Goal: Task Accomplishment & Management: Manage account settings

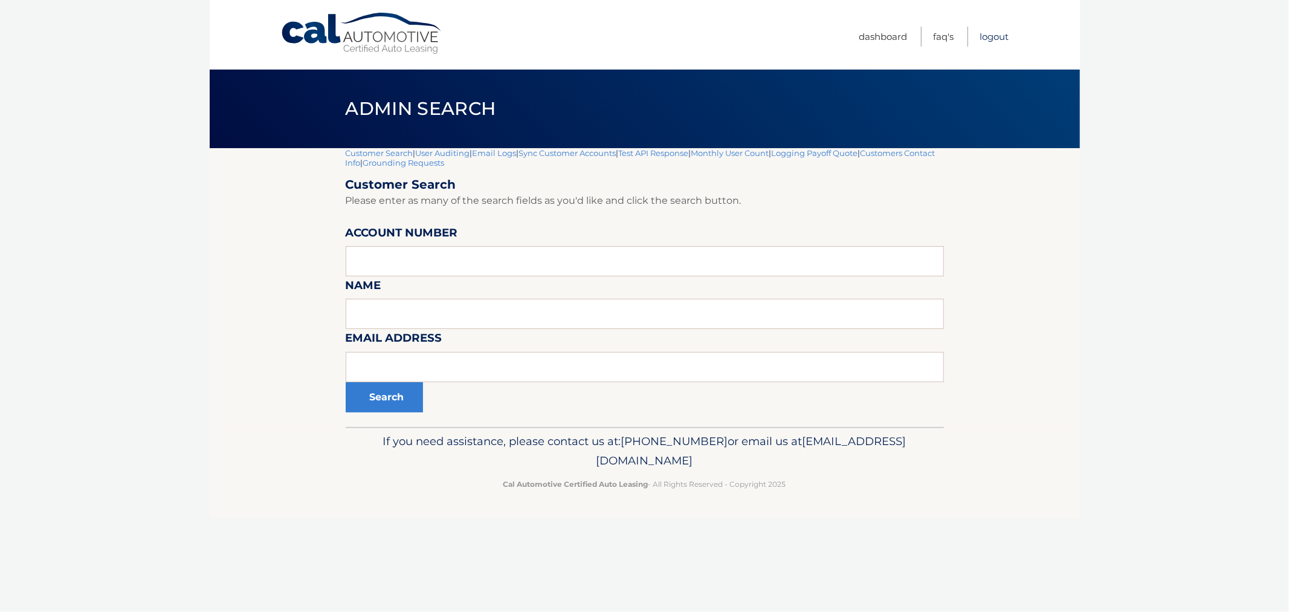
click at [996, 36] on link "Logout" at bounding box center [994, 37] width 29 height 20
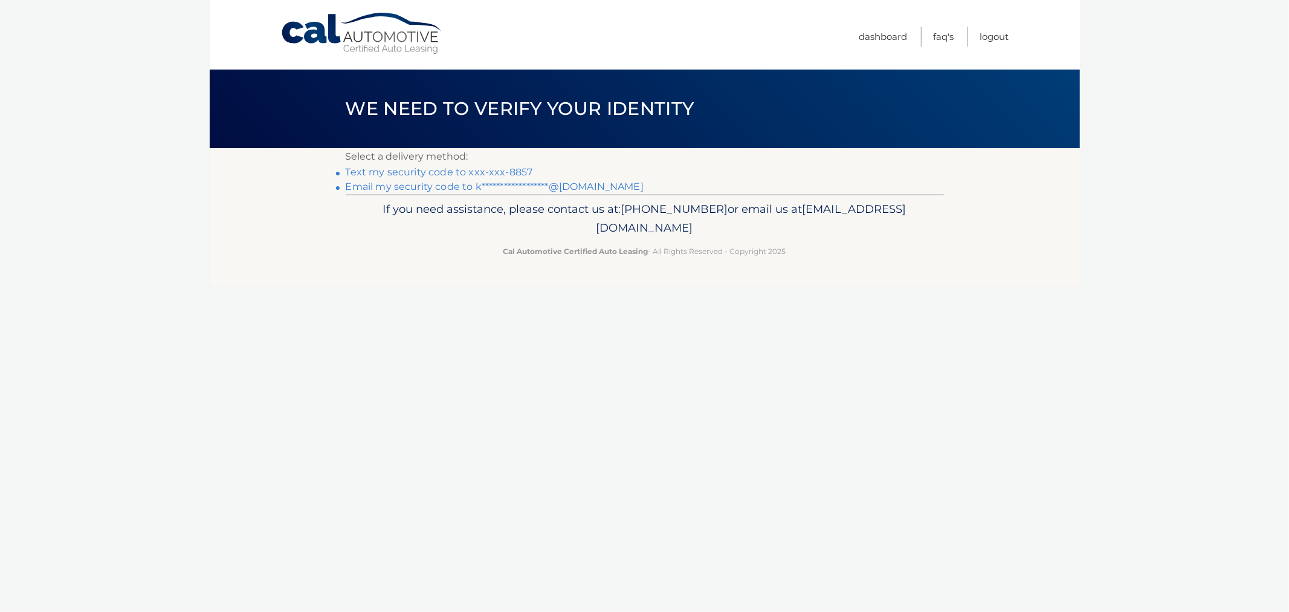
click at [424, 166] on link "Text my security code to xxx-xxx-8857" at bounding box center [439, 171] width 187 height 11
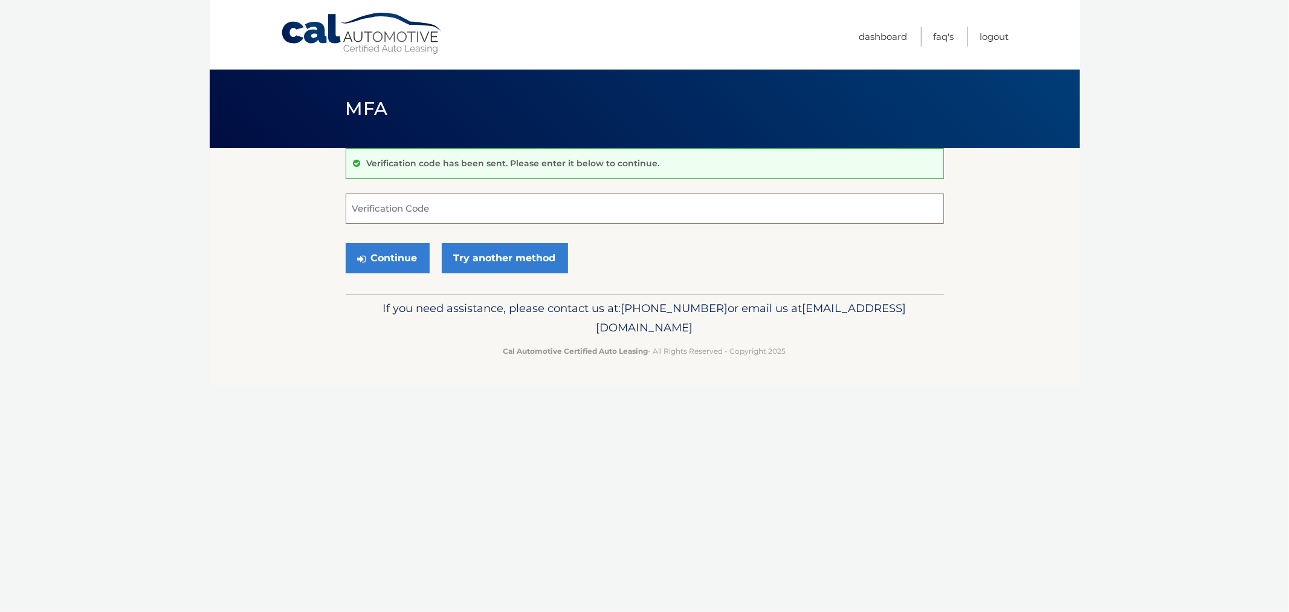
click at [415, 198] on input "Verification Code" at bounding box center [645, 208] width 598 height 30
type input "074263"
click at [346, 243] on button "Continue" at bounding box center [388, 258] width 84 height 30
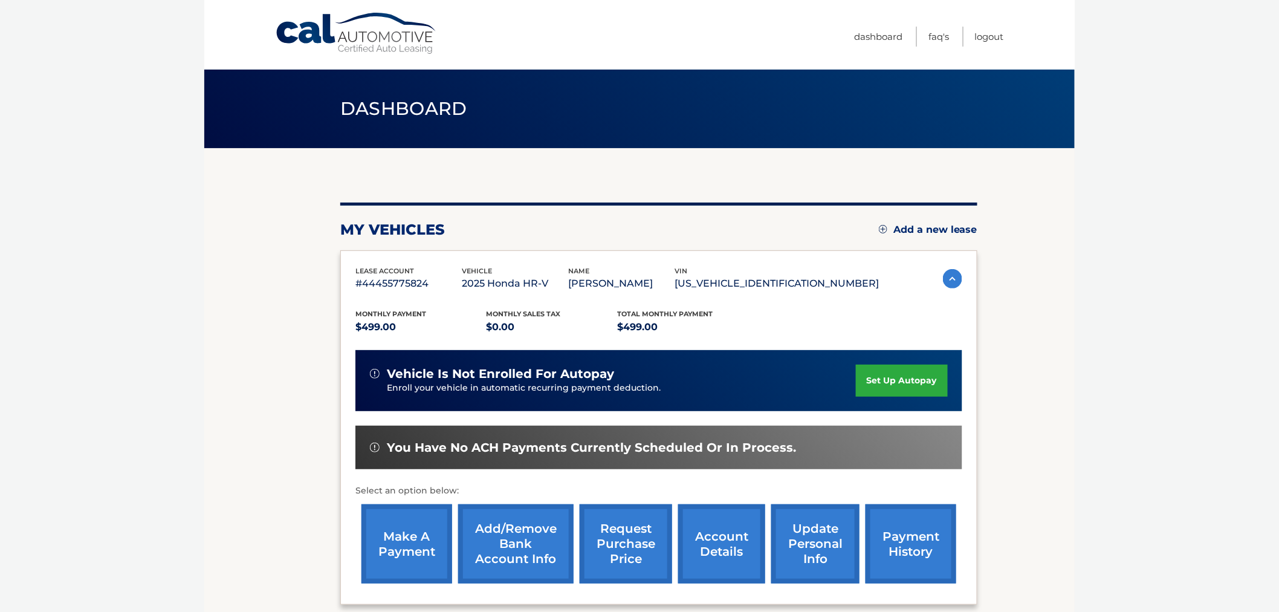
scroll to position [67, 0]
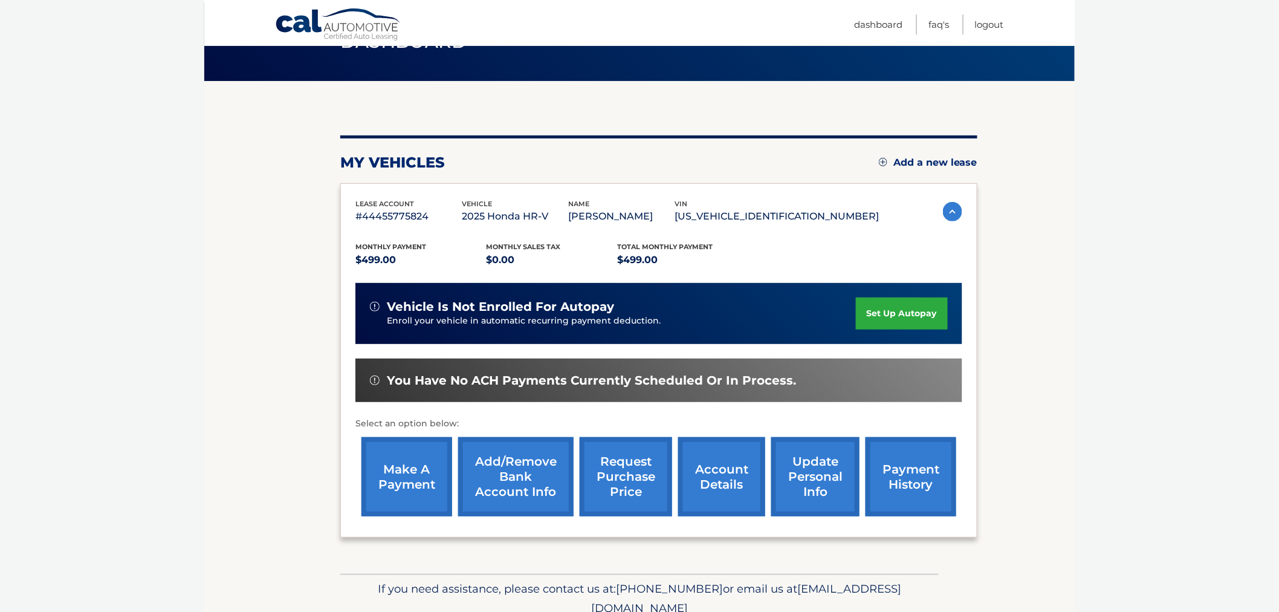
click at [505, 486] on link "Add/Remove bank account info" at bounding box center [515, 476] width 115 height 79
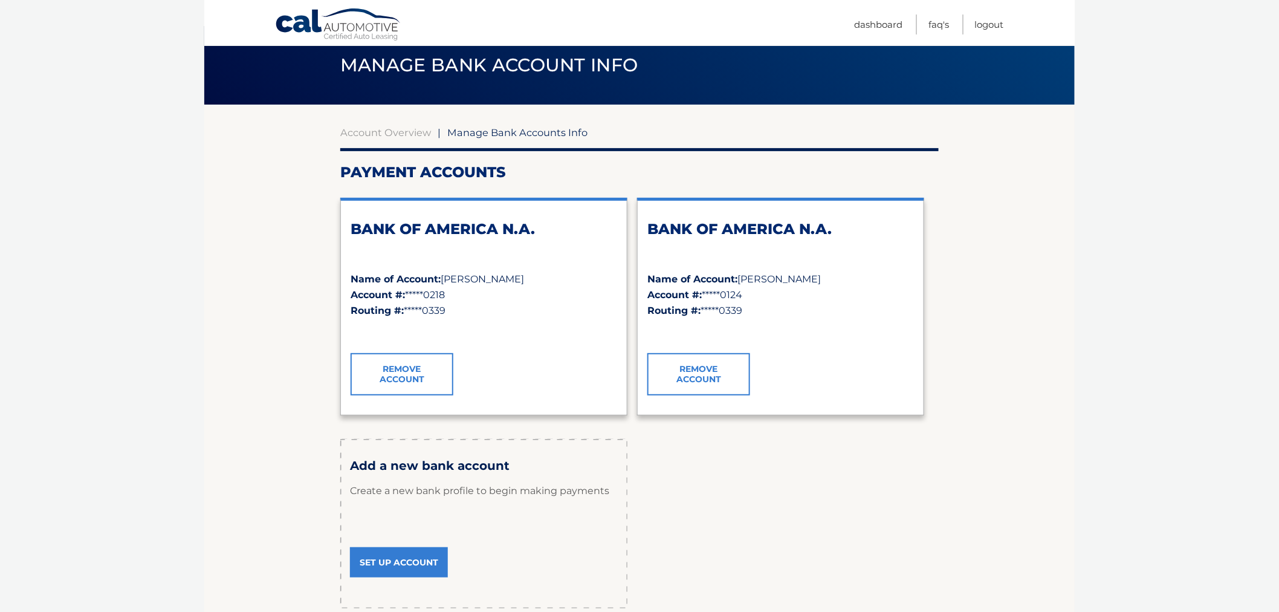
scroll to position [67, 0]
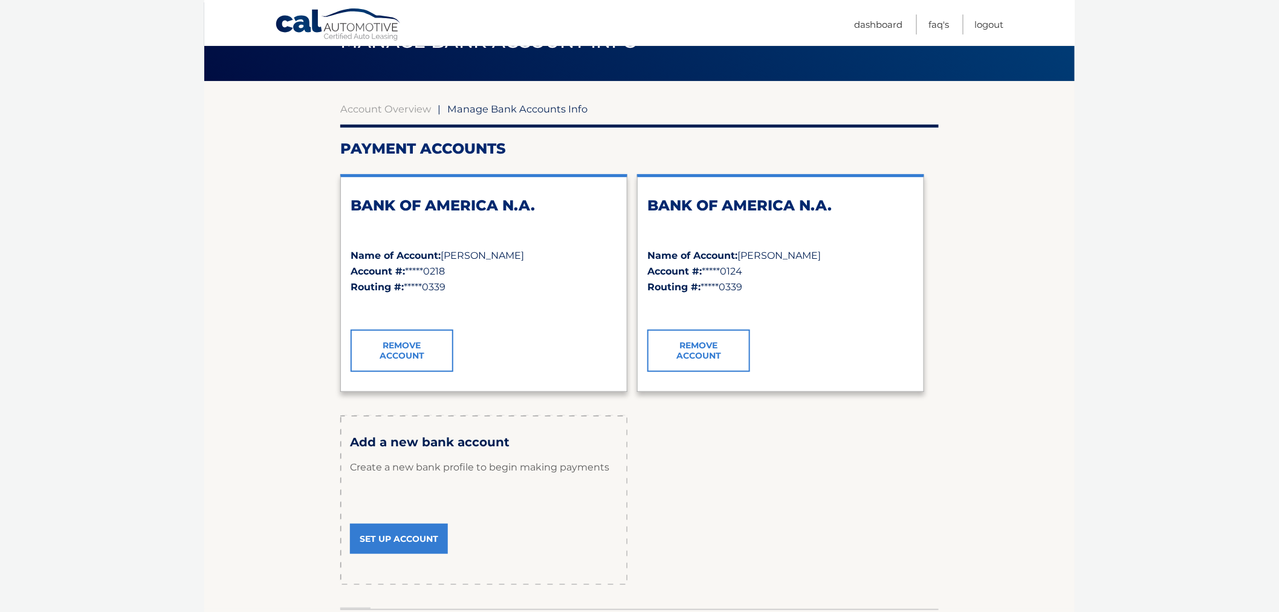
click at [410, 540] on link "Set Up Account" at bounding box center [399, 538] width 98 height 30
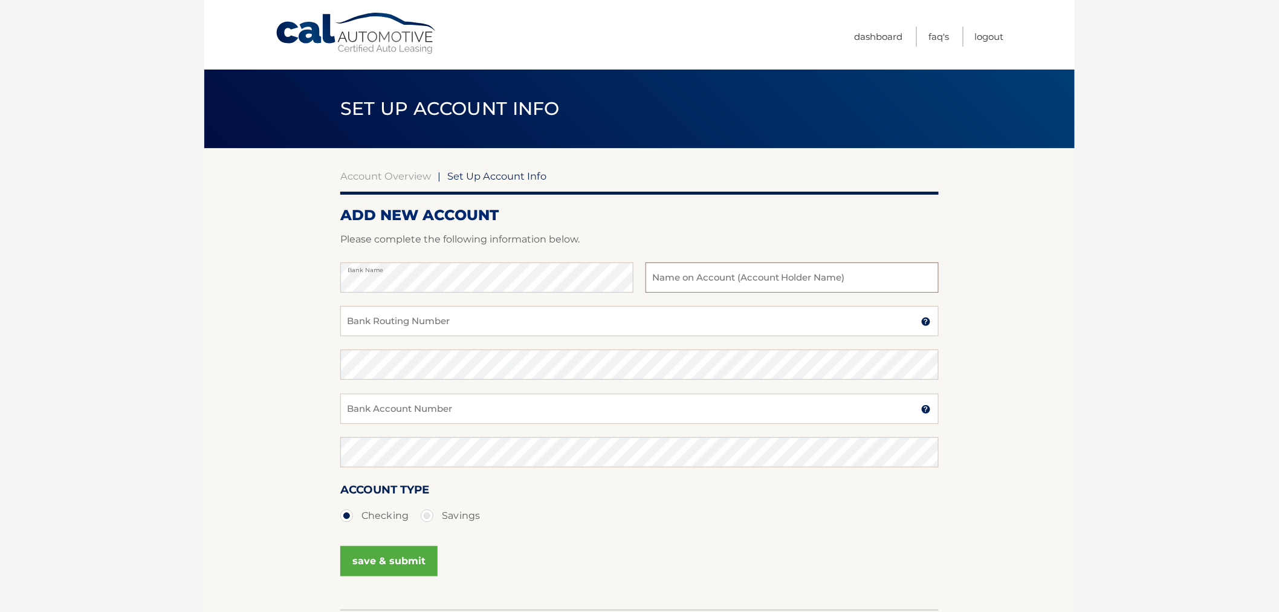
drag, startPoint x: 666, startPoint y: 274, endPoint x: 669, endPoint y: 284, distance: 10.6
click at [666, 274] on input "text" at bounding box center [792, 277] width 293 height 30
type input "Jelly"
click at [556, 332] on input "Bank Routing Number" at bounding box center [639, 321] width 598 height 30
type input "021000021"
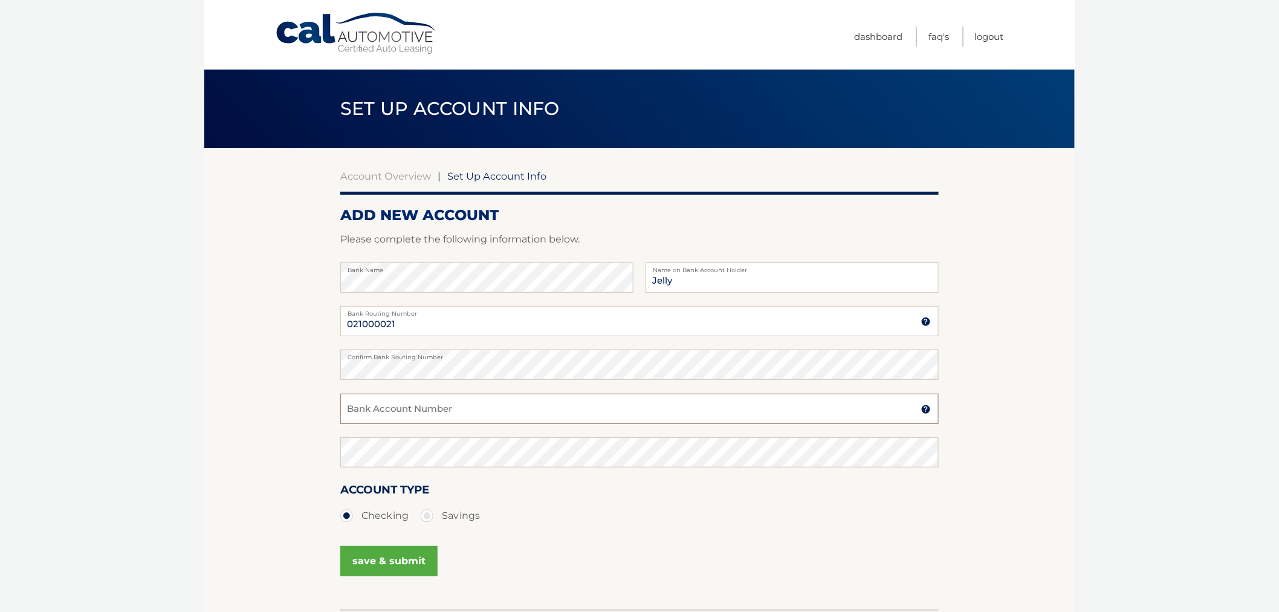
click at [404, 415] on input "Bank Account Number" at bounding box center [639, 409] width 598 height 30
type input "12334"
click at [387, 557] on button "save & submit" at bounding box center [388, 561] width 97 height 30
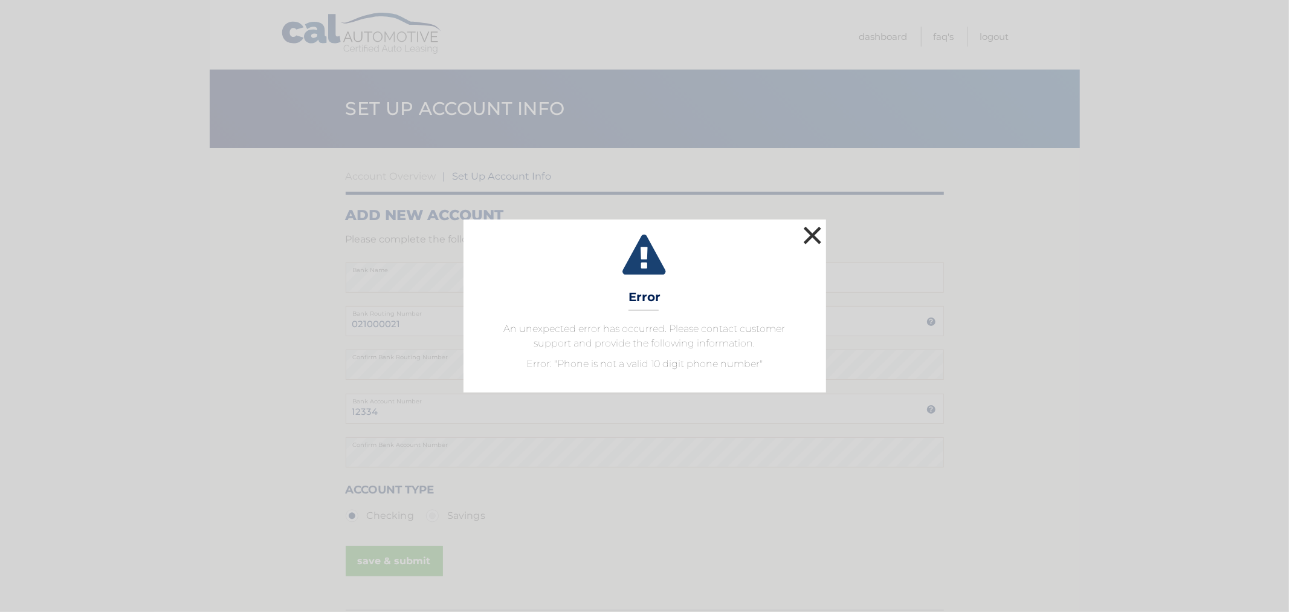
click at [812, 239] on button "×" at bounding box center [813, 235] width 24 height 24
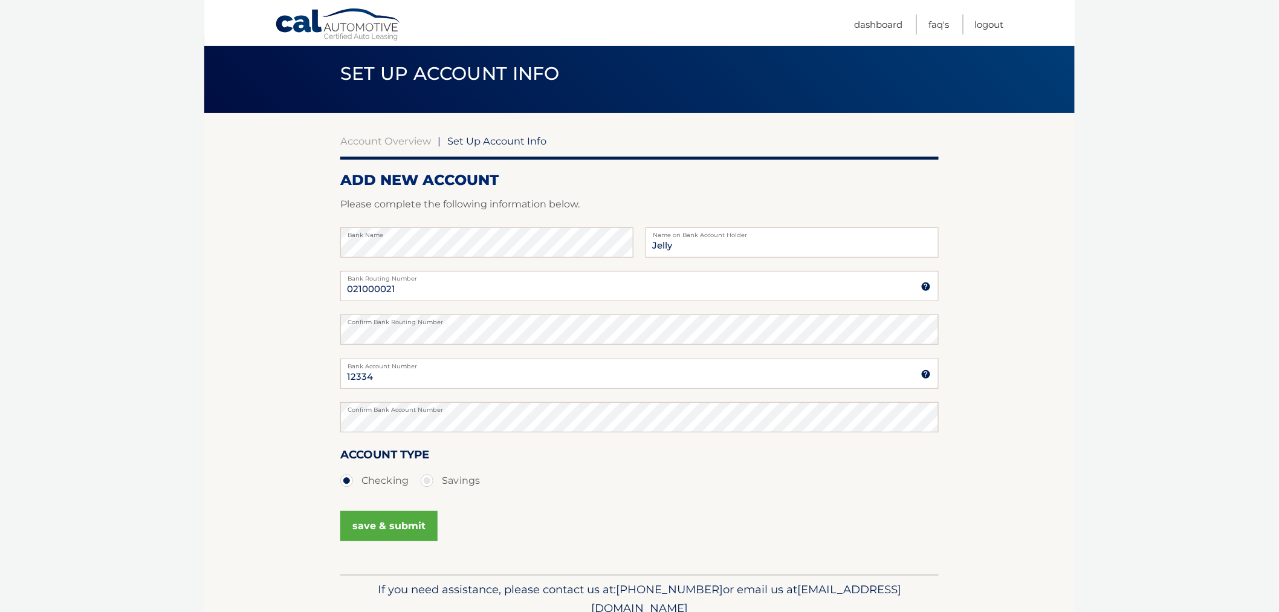
scroll to position [67, 0]
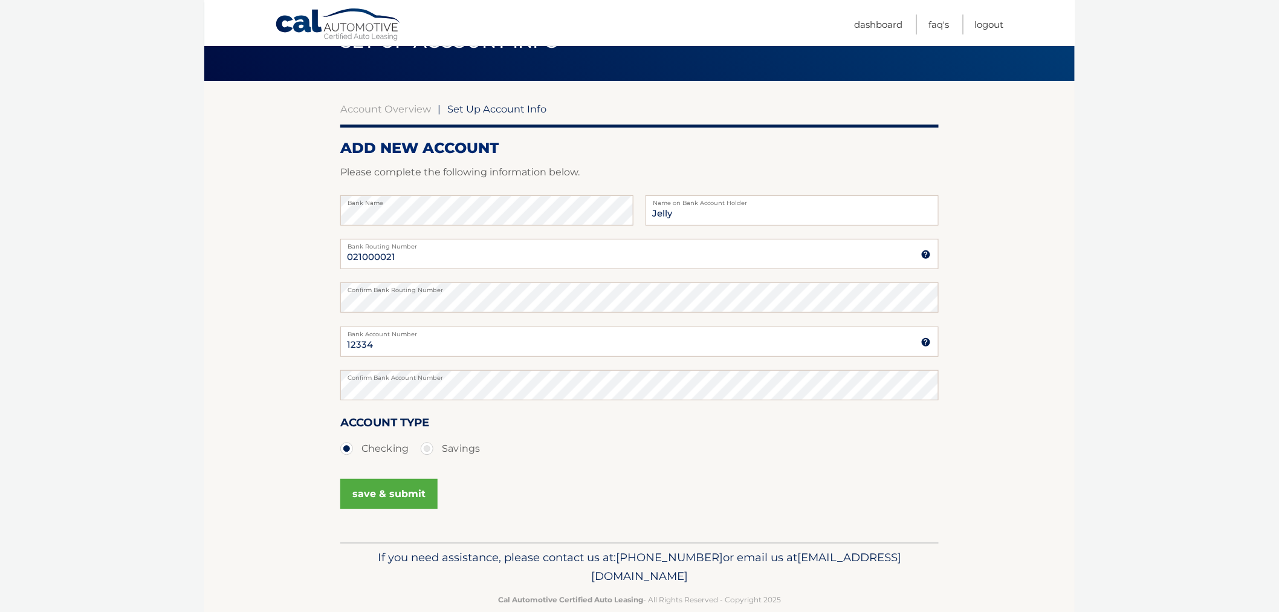
click at [403, 505] on button "save & submit" at bounding box center [388, 494] width 97 height 30
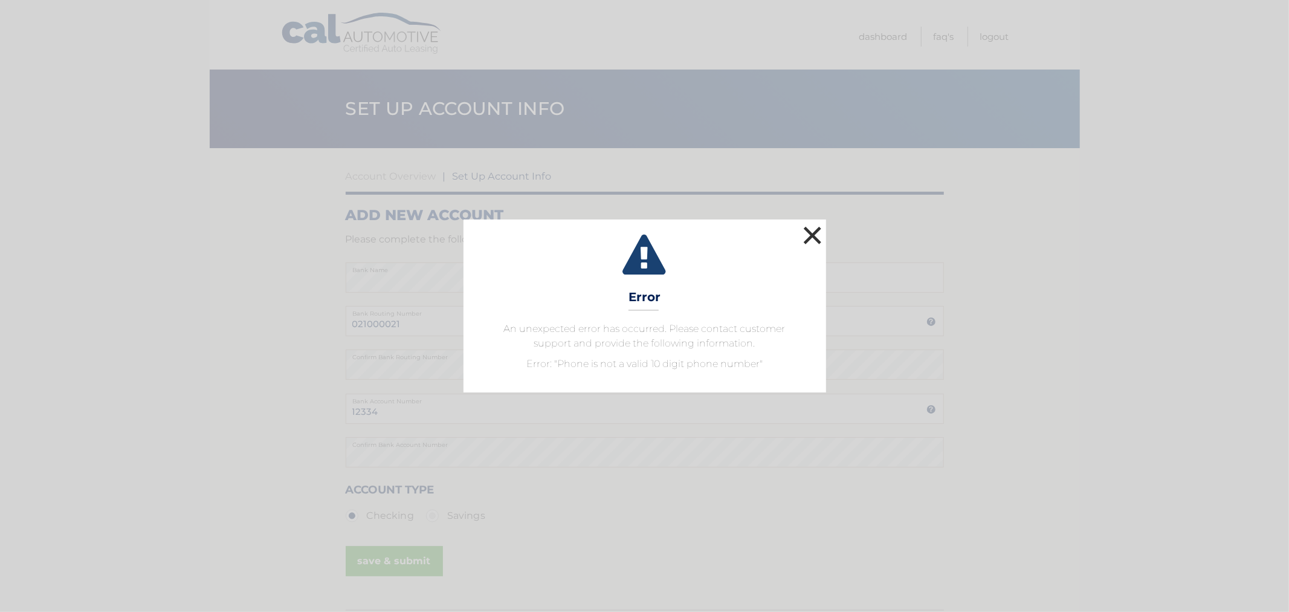
click at [808, 228] on button "×" at bounding box center [813, 235] width 24 height 24
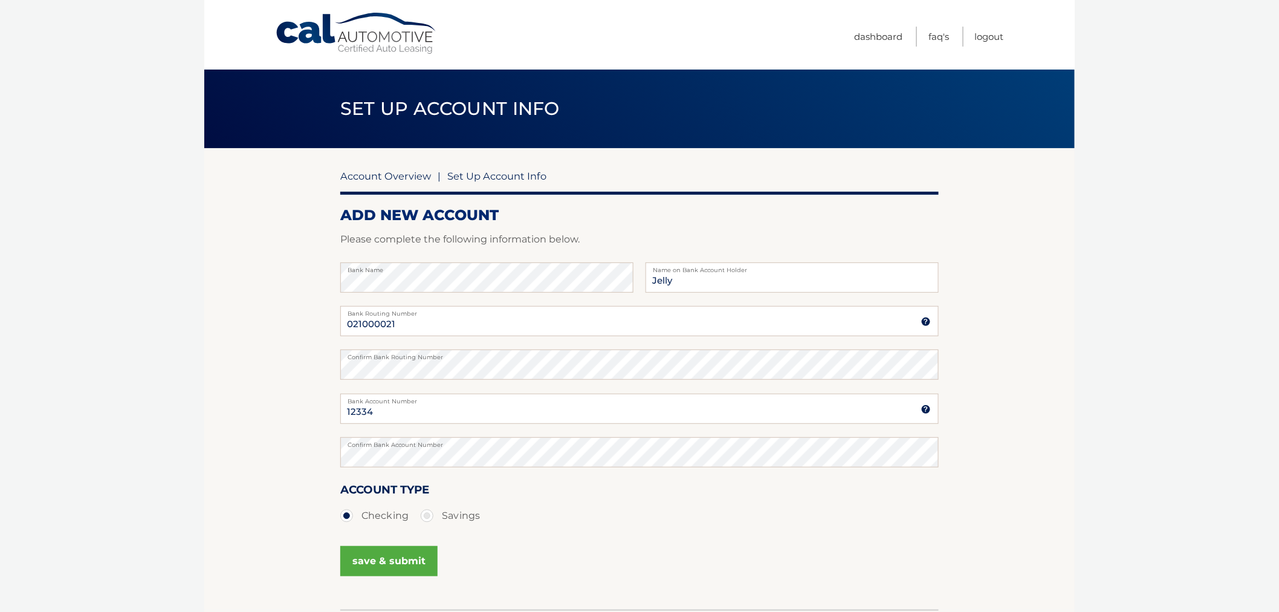
click at [363, 174] on link "Account Overview" at bounding box center [385, 176] width 91 height 12
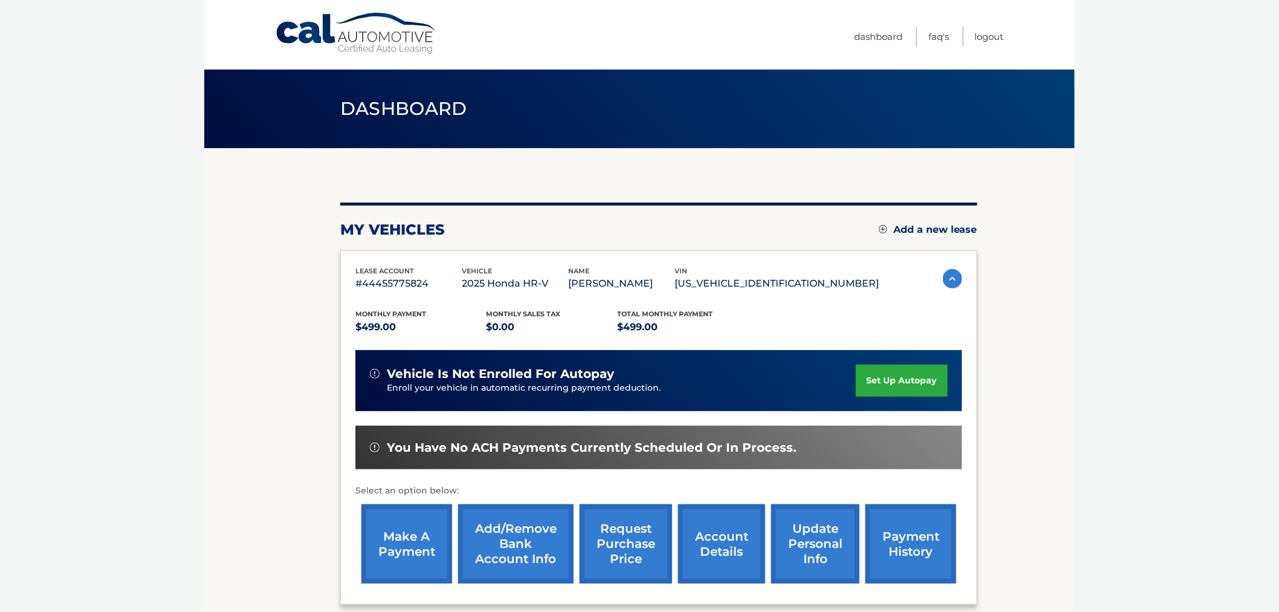
click at [715, 551] on link "account details" at bounding box center [721, 543] width 87 height 79
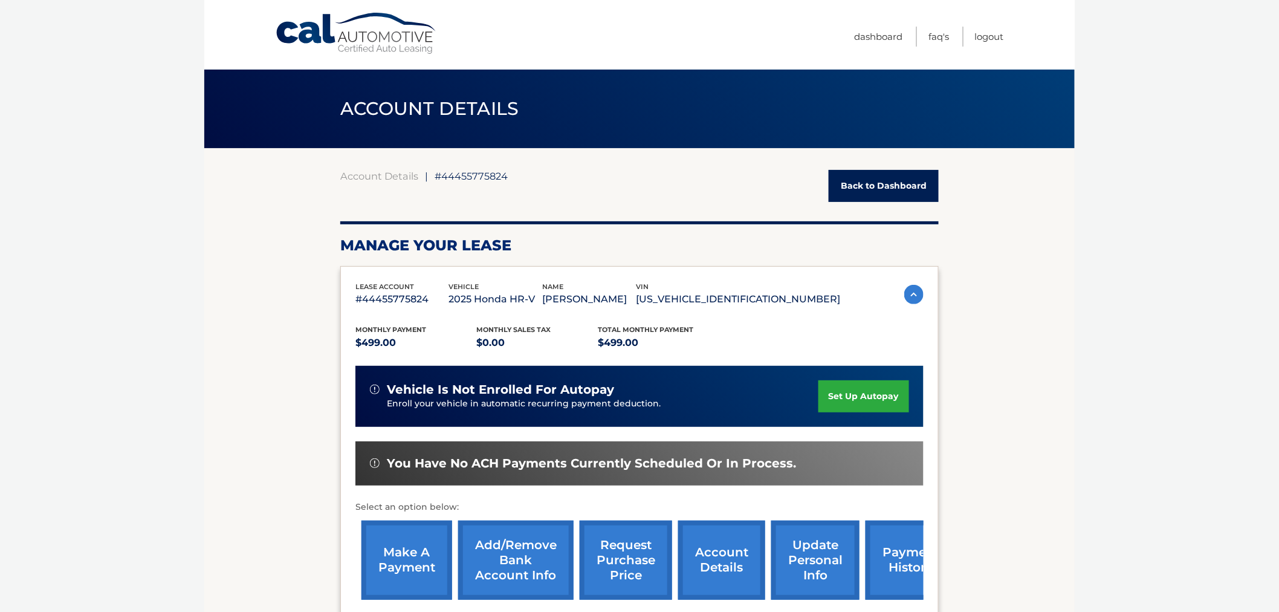
click at [808, 559] on link "update personal info" at bounding box center [815, 559] width 88 height 79
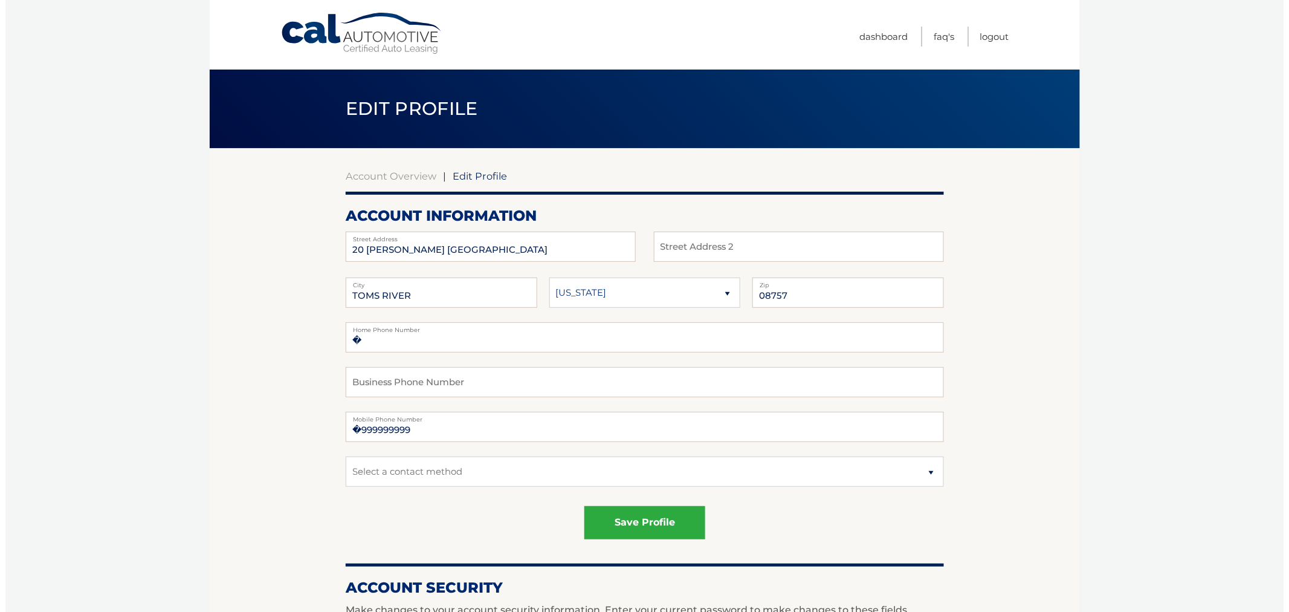
scroll to position [134, 0]
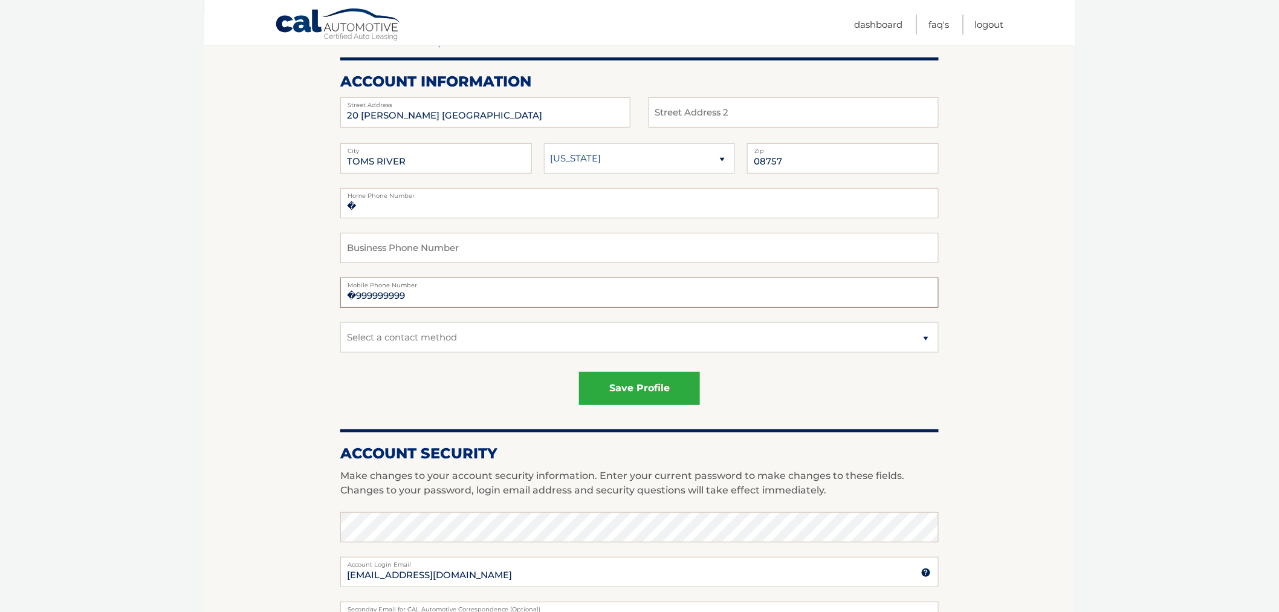
click at [450, 293] on input "�999999999" at bounding box center [639, 292] width 598 height 30
drag, startPoint x: 462, startPoint y: 293, endPoint x: 243, endPoint y: 293, distance: 218.8
click at [243, 293] on section "Account Overview | Edit Profile account information 20 SALERNO CT Street Addres…" at bounding box center [639, 480] width 870 height 933
click at [336, 208] on section "Account Overview | Edit Profile account information 20 SALERNO CT Street Addres…" at bounding box center [639, 480] width 870 height 933
drag, startPoint x: 377, startPoint y: 210, endPoint x: 345, endPoint y: 203, distance: 32.8
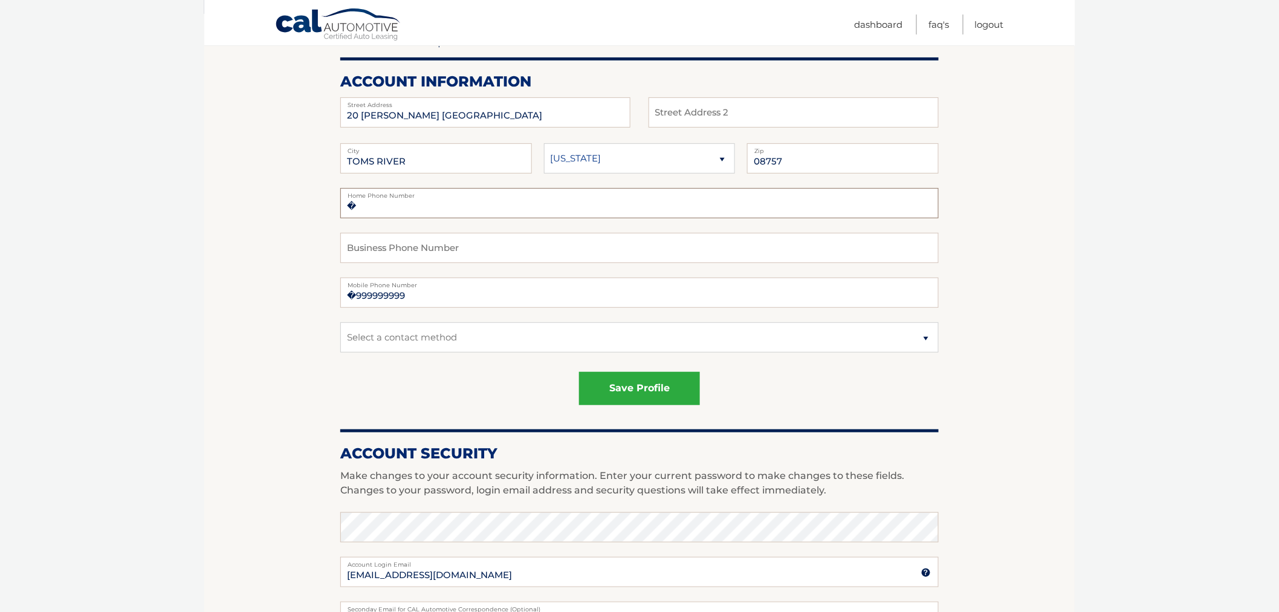
click at [345, 203] on input "�" at bounding box center [639, 203] width 598 height 30
drag, startPoint x: 313, startPoint y: 274, endPoint x: 407, endPoint y: 302, distance: 98.3
click at [322, 280] on section "Account Overview | Edit Profile account information 20 SALERNO CT Street Addres…" at bounding box center [639, 480] width 870 height 933
drag, startPoint x: 410, startPoint y: 294, endPoint x: 291, endPoint y: 297, distance: 118.5
click at [291, 297] on section "Account Overview | Edit Profile account information 20 SALERNO CT Street Addres…" at bounding box center [639, 480] width 870 height 933
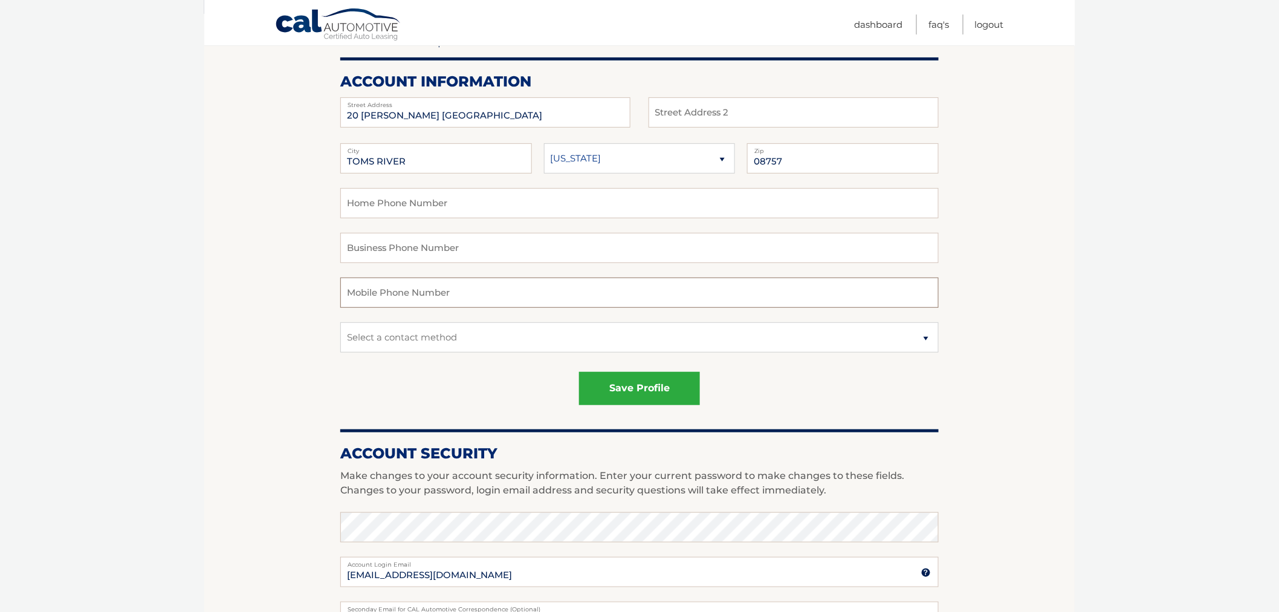
click at [381, 295] on input "text" at bounding box center [639, 292] width 598 height 30
paste input "7328164844"
type input "7328164844"
click at [647, 397] on button "save profile" at bounding box center [639, 388] width 121 height 33
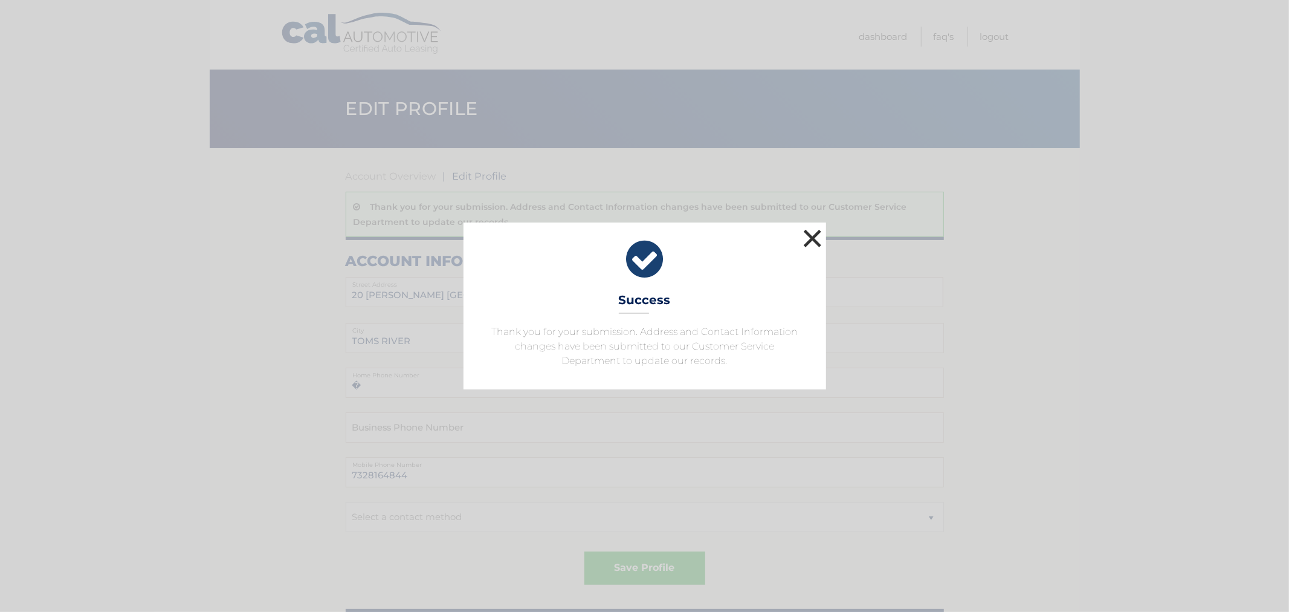
click at [810, 228] on button "×" at bounding box center [813, 238] width 24 height 24
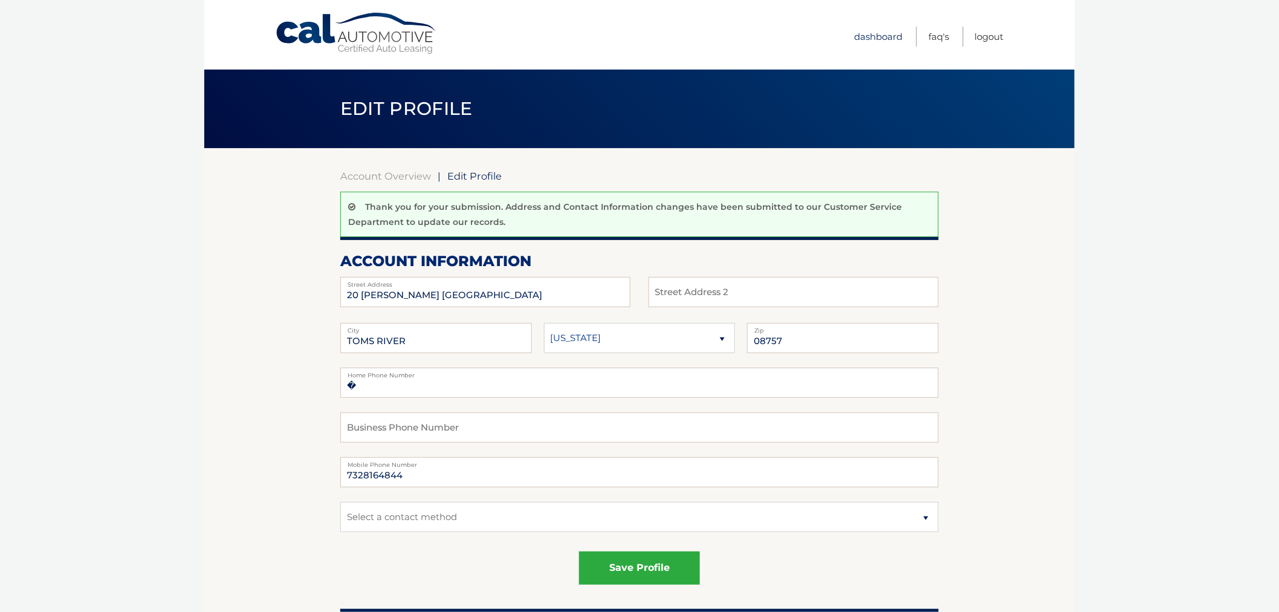
click at [872, 28] on link "Dashboard" at bounding box center [878, 37] width 48 height 20
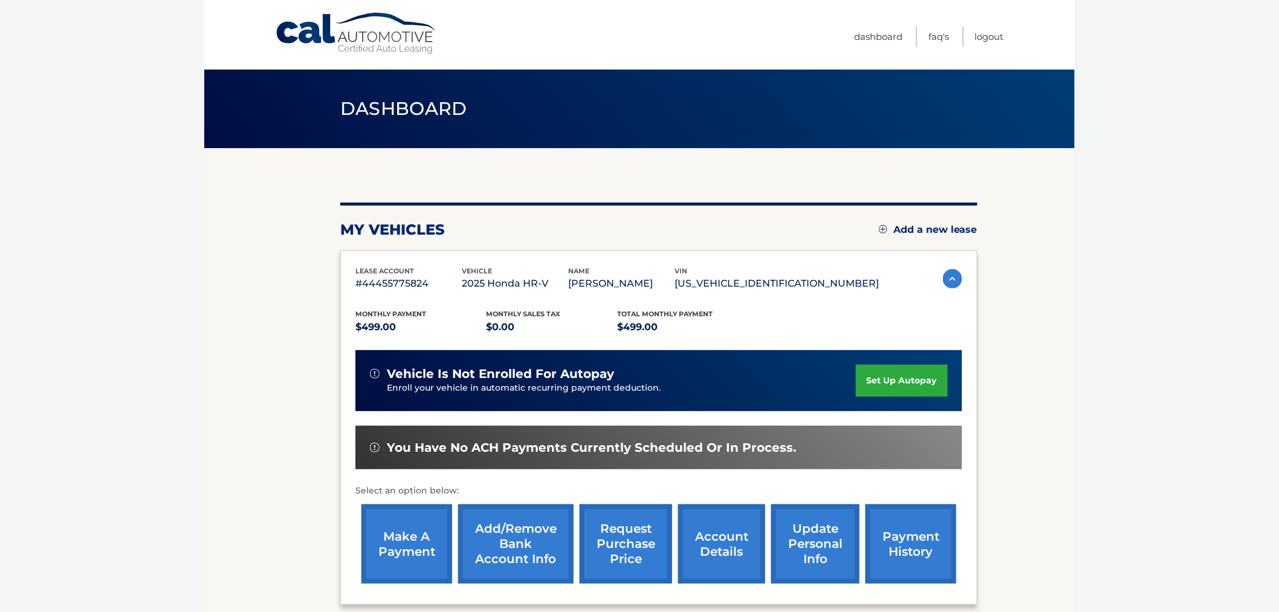
click at [530, 538] on link "Add/Remove bank account info" at bounding box center [515, 543] width 115 height 79
click at [524, 537] on link "Add/Remove bank account info" at bounding box center [515, 543] width 115 height 79
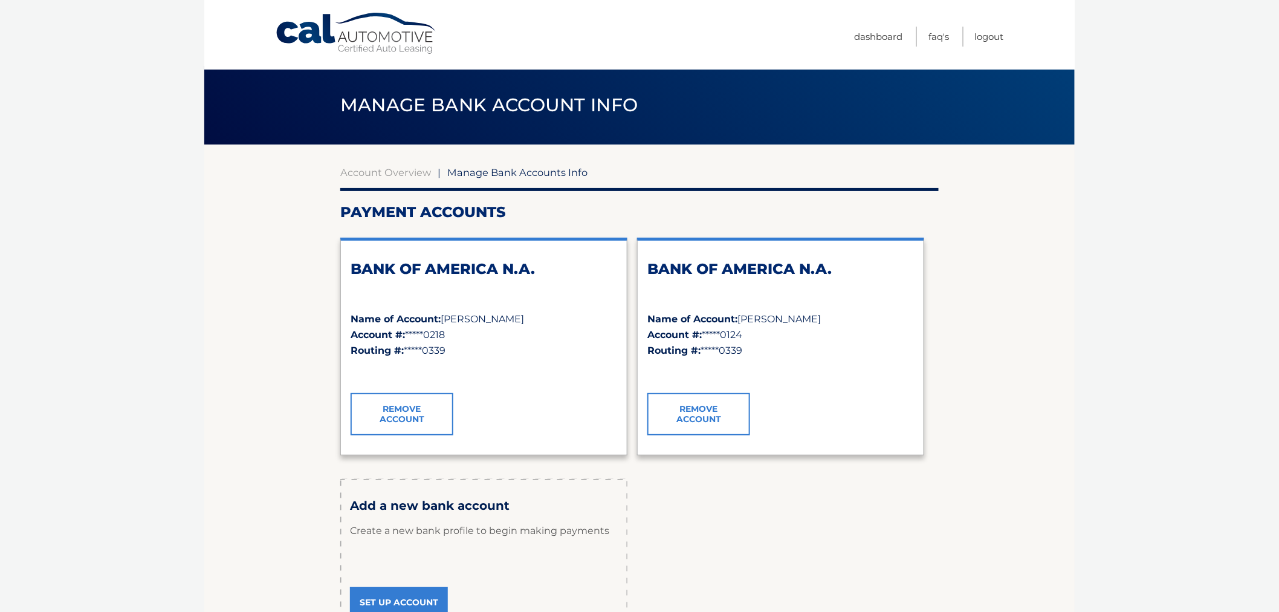
scroll to position [67, 0]
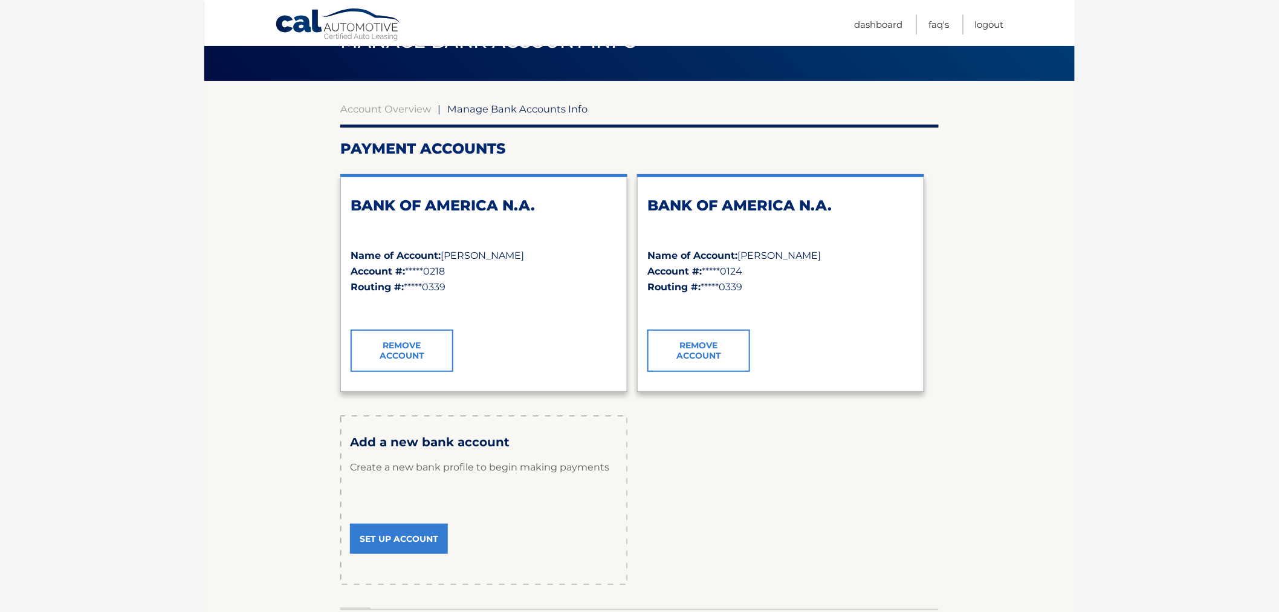
click at [412, 508] on div "Add a new bank account Create a new bank profile to begin making payments Set U…" at bounding box center [483, 499] width 287 height 169
click at [413, 533] on link "Set Up Account" at bounding box center [399, 538] width 98 height 30
drag, startPoint x: 355, startPoint y: 442, endPoint x: 653, endPoint y: 462, distance: 298.7
click at [639, 460] on div "Payment Accounts BANK OF AMERICA N.A. Name of Account: EILEEN JONES Account #: …" at bounding box center [639, 362] width 598 height 444
click at [655, 462] on div "Payment Accounts BANK OF AMERICA N.A. Name of Account: EILEEN JONES Account #: …" at bounding box center [639, 362] width 598 height 444
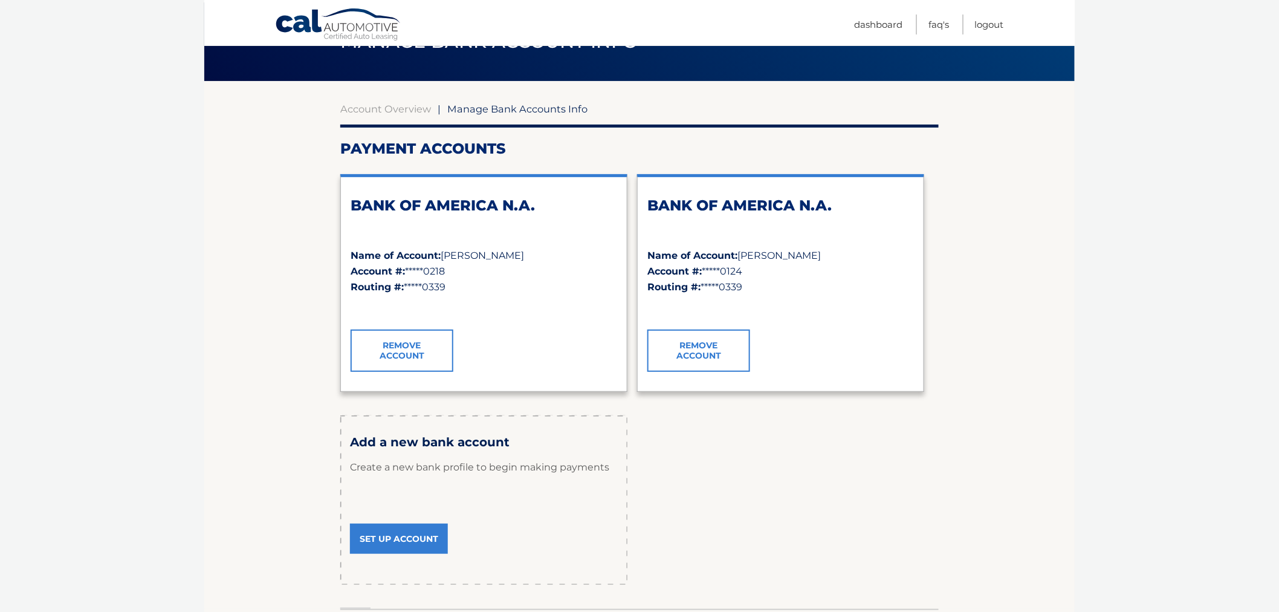
click at [644, 494] on div "Payment Accounts BANK OF AMERICA N.A. Name of Account: EILEEN JONES Account #: …" at bounding box center [639, 362] width 598 height 444
click at [322, 534] on section "Account Overview | Manage Bank Accounts Info Payment Accounts BANK OF AMERICA N…" at bounding box center [639, 345] width 870 height 528
drag, startPoint x: 276, startPoint y: 422, endPoint x: 277, endPoint y: 429, distance: 7.3
click at [276, 422] on section "Account Overview | Manage Bank Accounts Info Payment Accounts BANK OF AMERICA N…" at bounding box center [639, 345] width 870 height 528
click at [395, 536] on link "Set Up Account" at bounding box center [399, 538] width 98 height 30
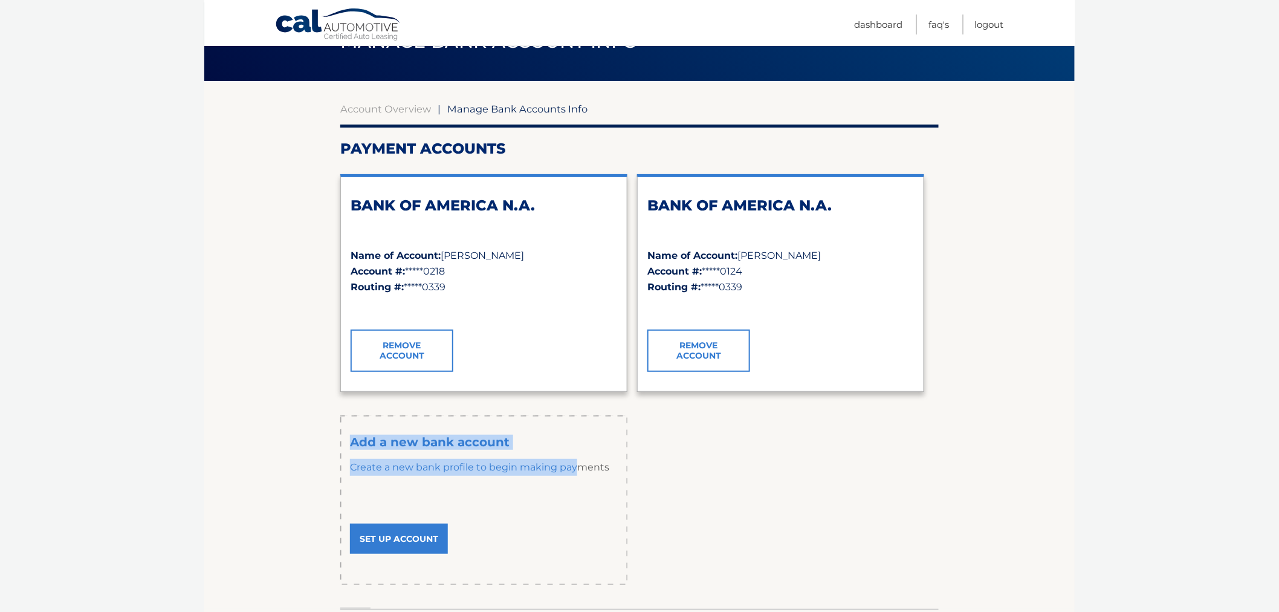
drag, startPoint x: 347, startPoint y: 430, endPoint x: 595, endPoint y: 473, distance: 251.6
click at [591, 473] on div "Add a new bank account Create a new bank profile to begin making payments Set U…" at bounding box center [483, 499] width 287 height 169
click at [609, 475] on p "Create a new bank profile to begin making payments" at bounding box center [484, 467] width 268 height 36
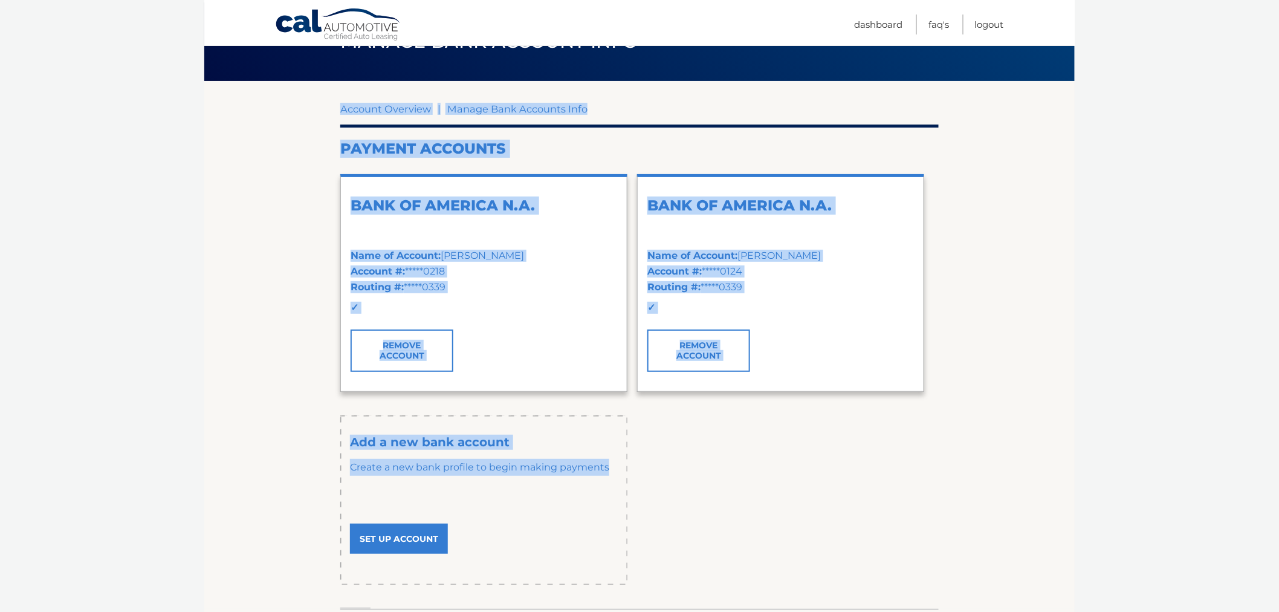
drag, startPoint x: 611, startPoint y: 465, endPoint x: 325, endPoint y: 431, distance: 288.0
click at [325, 435] on section "Account Overview | Manage Bank Accounts Info Payment Accounts BANK OF AMERICA N…" at bounding box center [639, 345] width 870 height 528
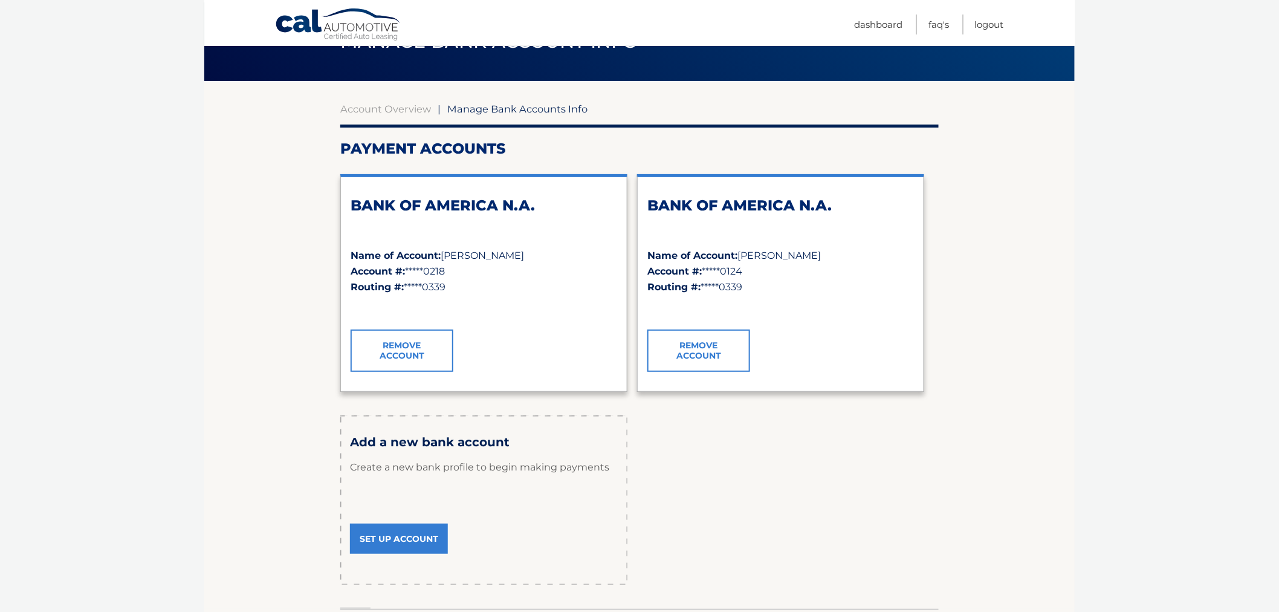
click at [325, 427] on section "Account Overview | Manage Bank Accounts Info Payment Accounts BANK OF AMERICA N…" at bounding box center [639, 345] width 870 height 528
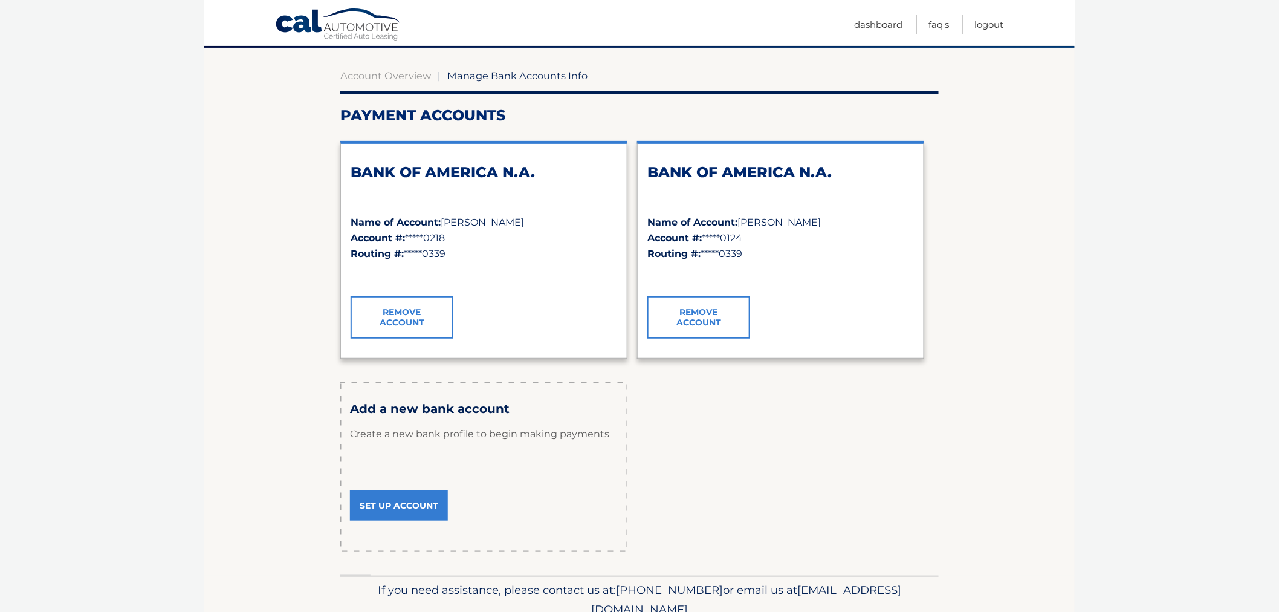
scroll to position [154, 0]
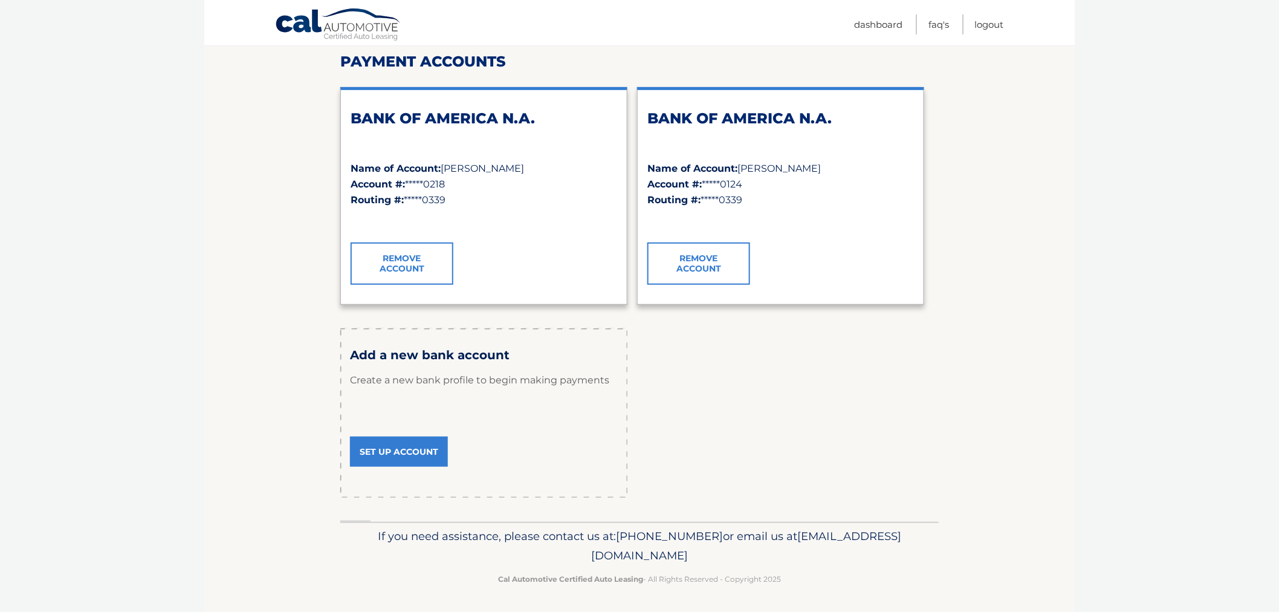
click at [829, 579] on p "Cal Automotive Certified Auto Leasing - All Rights Reserved - Copyright 2025" at bounding box center [639, 578] width 583 height 13
click at [824, 533] on p "If you need assistance, please contact us at: 609-807-3200 or email us at Custo…" at bounding box center [639, 546] width 583 height 39
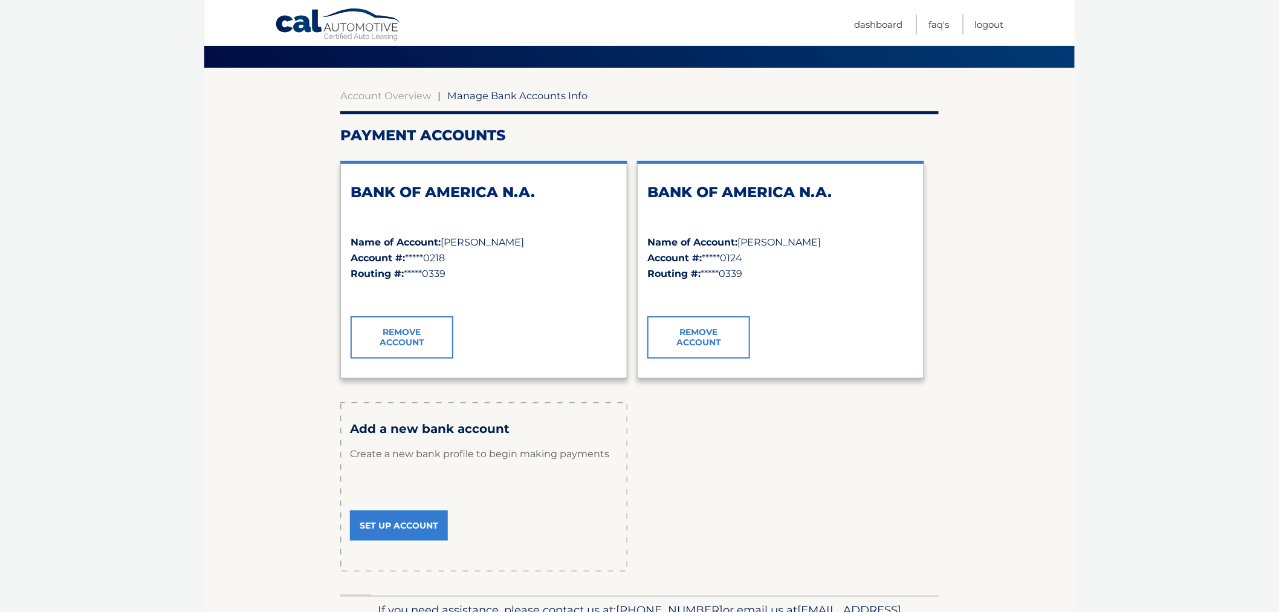
scroll to position [0, 0]
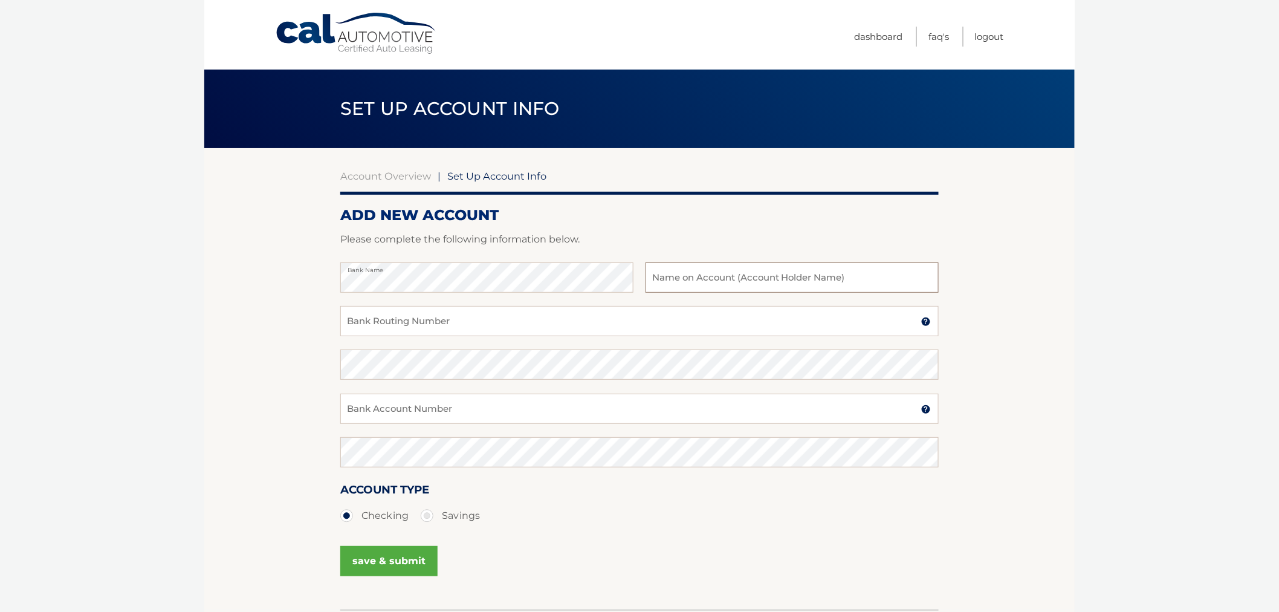
drag, startPoint x: 776, startPoint y: 277, endPoint x: 770, endPoint y: 288, distance: 12.2
click at [776, 277] on input "text" at bounding box center [792, 277] width 293 height 30
type input "Jelly"
click at [532, 325] on input "Bank Routing Number" at bounding box center [639, 321] width 598 height 30
type input "021000021"
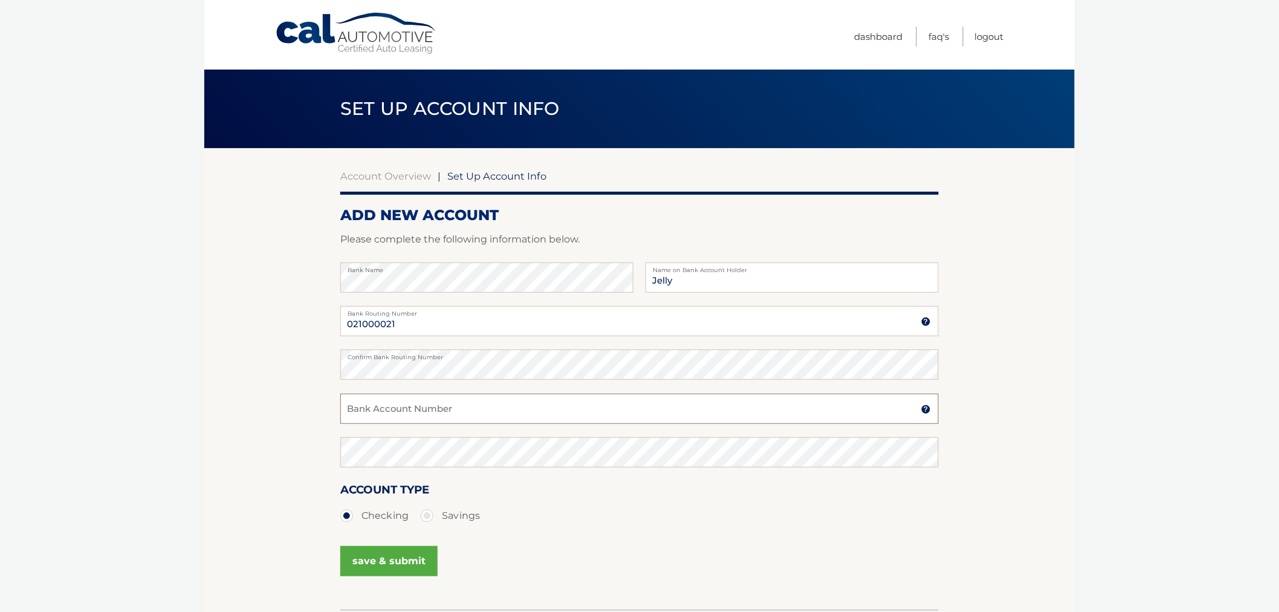
click at [401, 412] on input "Bank Account Number" at bounding box center [639, 409] width 598 height 30
type input "12334"
click at [396, 556] on button "save & submit" at bounding box center [388, 561] width 97 height 30
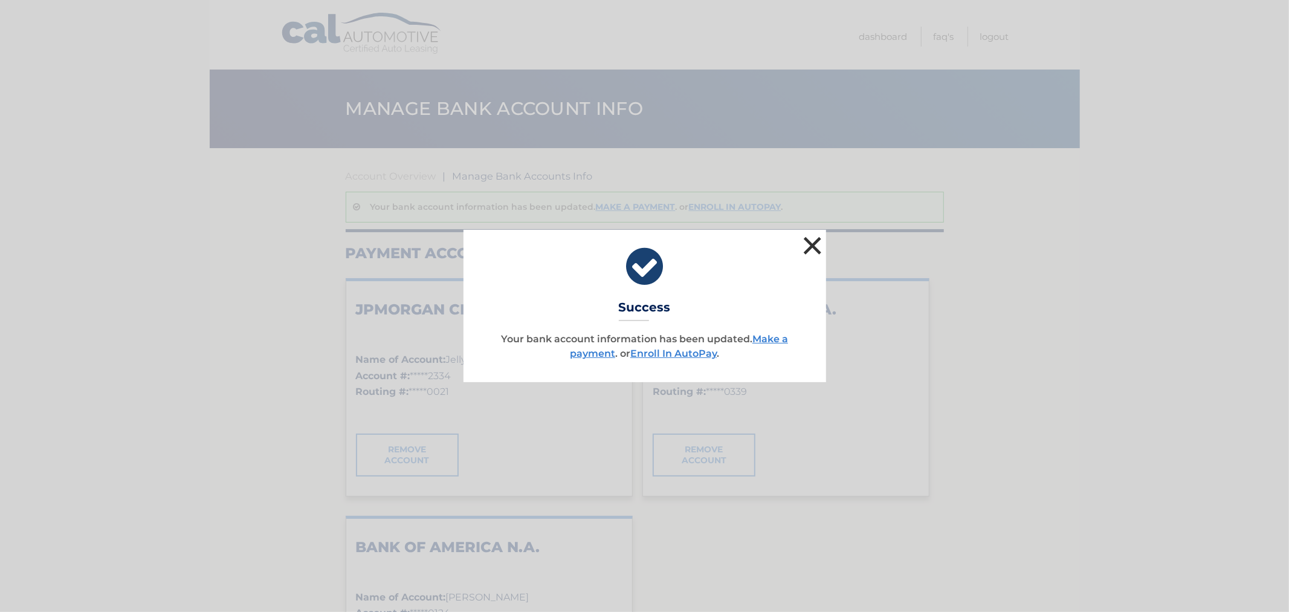
click at [806, 244] on button "×" at bounding box center [813, 245] width 24 height 24
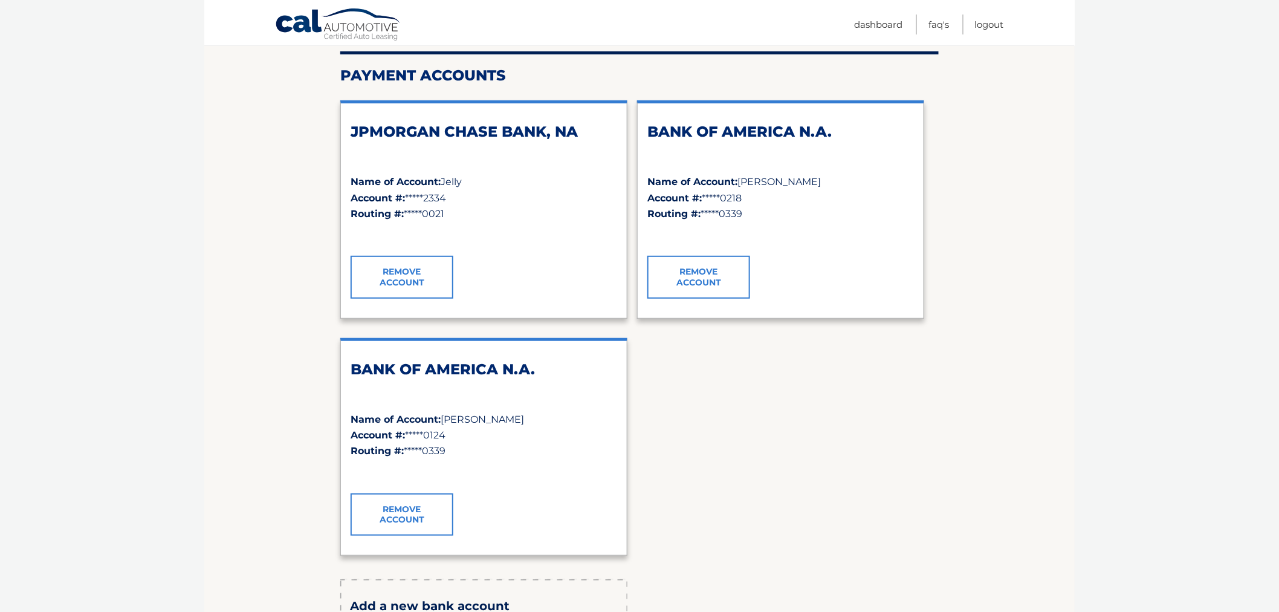
scroll to position [201, 0]
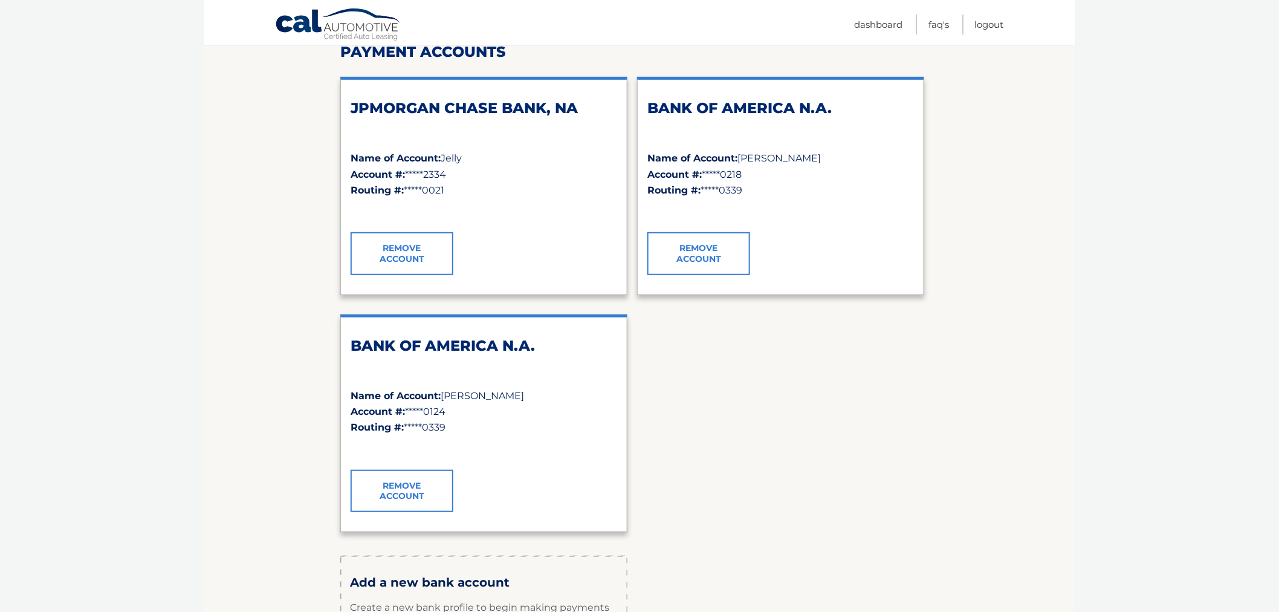
click at [393, 256] on link "Remove Account" at bounding box center [402, 253] width 103 height 42
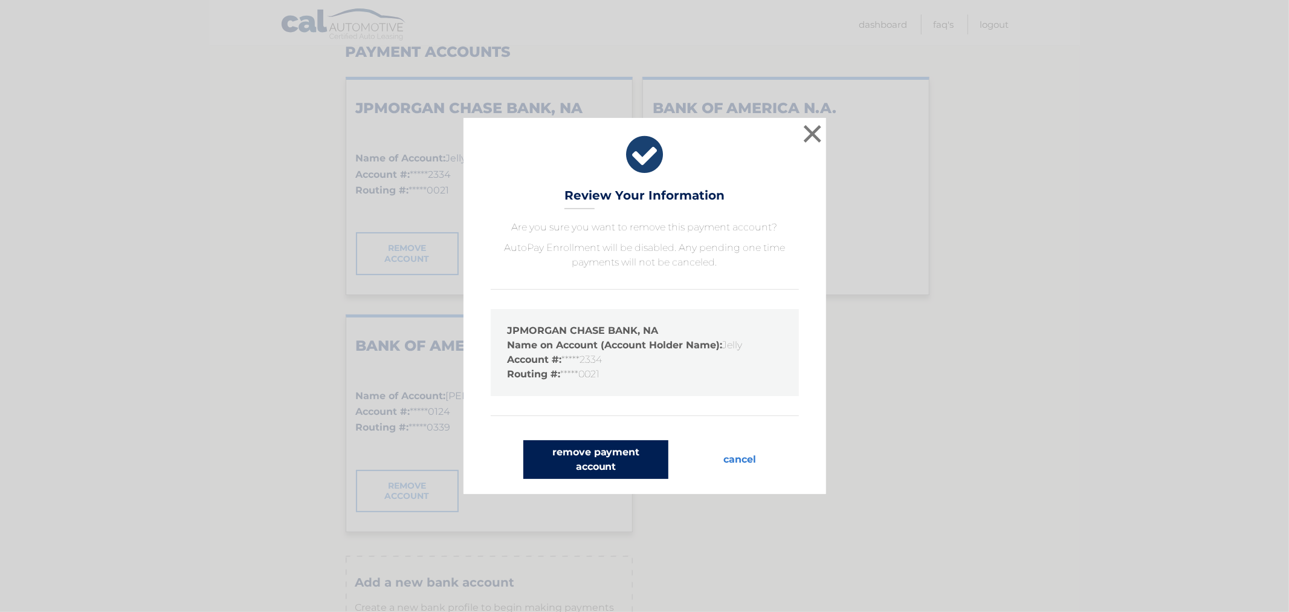
click at [638, 463] on button "remove payment account" at bounding box center [595, 459] width 145 height 39
click at [599, 456] on button "remove payment account" at bounding box center [595, 459] width 145 height 39
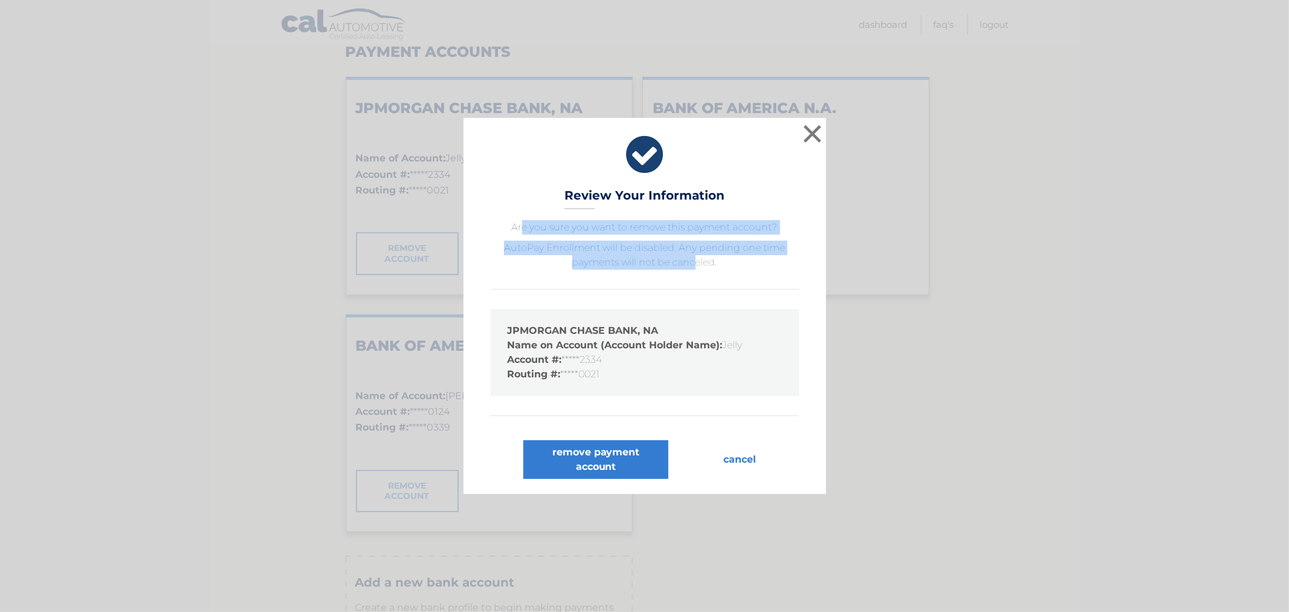
drag, startPoint x: 525, startPoint y: 222, endPoint x: 707, endPoint y: 283, distance: 192.5
click at [697, 267] on p "Are you sure you want to remove this payment account? AutoPay Enrollment will b…" at bounding box center [645, 318] width 332 height 196
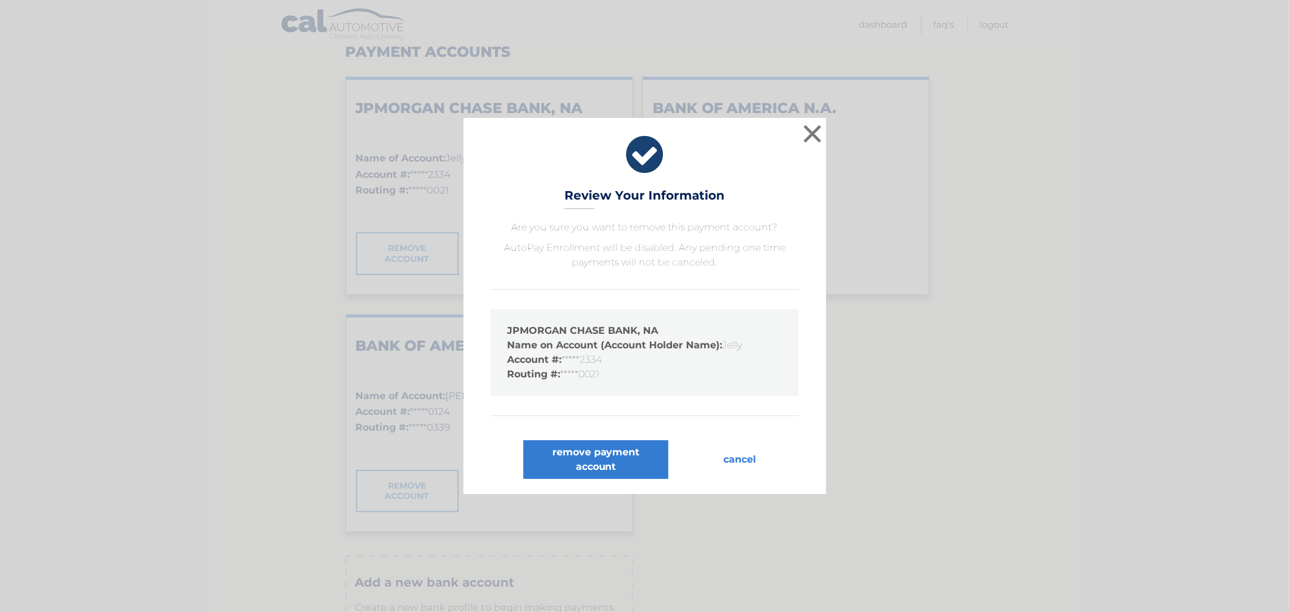
click at [709, 288] on p "Are you sure you want to remove this payment account? AutoPay Enrollment will b…" at bounding box center [645, 318] width 332 height 196
click at [633, 462] on button "remove payment account" at bounding box center [595, 459] width 145 height 39
click at [757, 467] on button "cancel" at bounding box center [740, 459] width 52 height 39
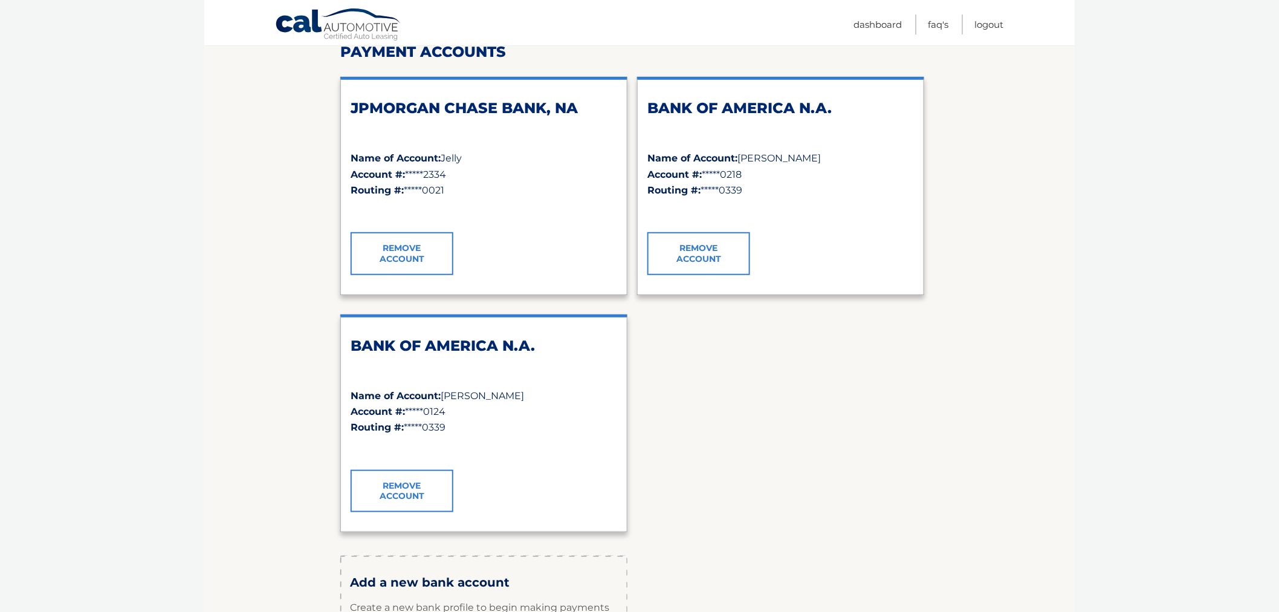
click at [665, 457] on div "JPMORGAN CHASE BANK, NA Name of Account: Jelly Account #: *****2334 Routing #: …" at bounding box center [639, 304] width 598 height 475
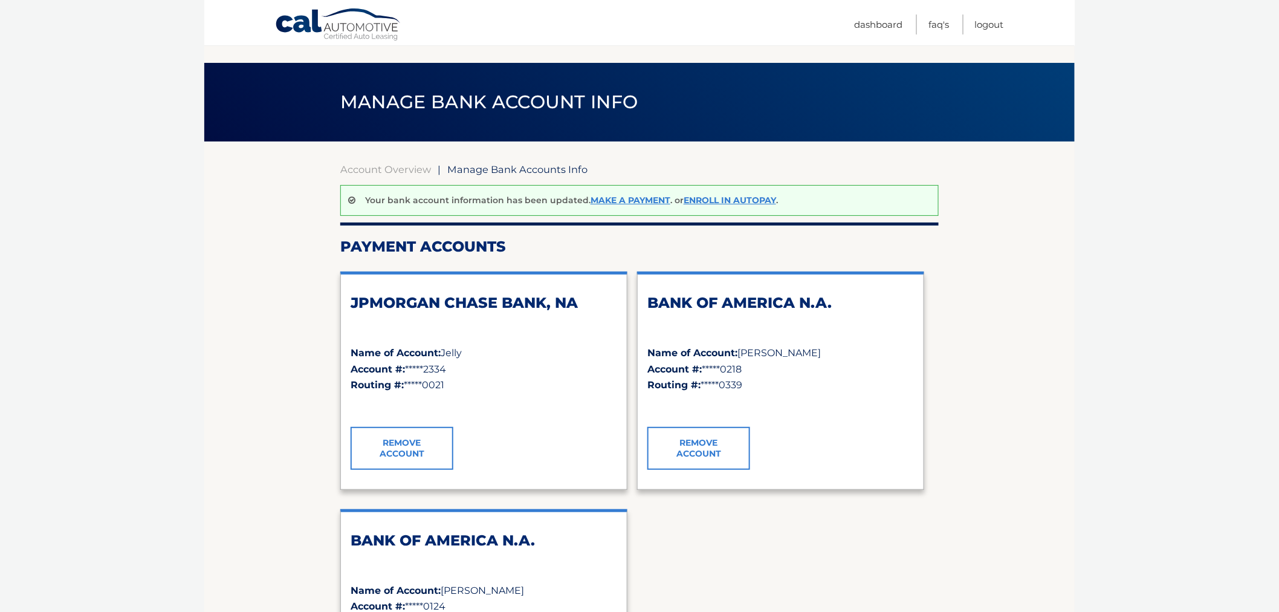
scroll to position [0, 0]
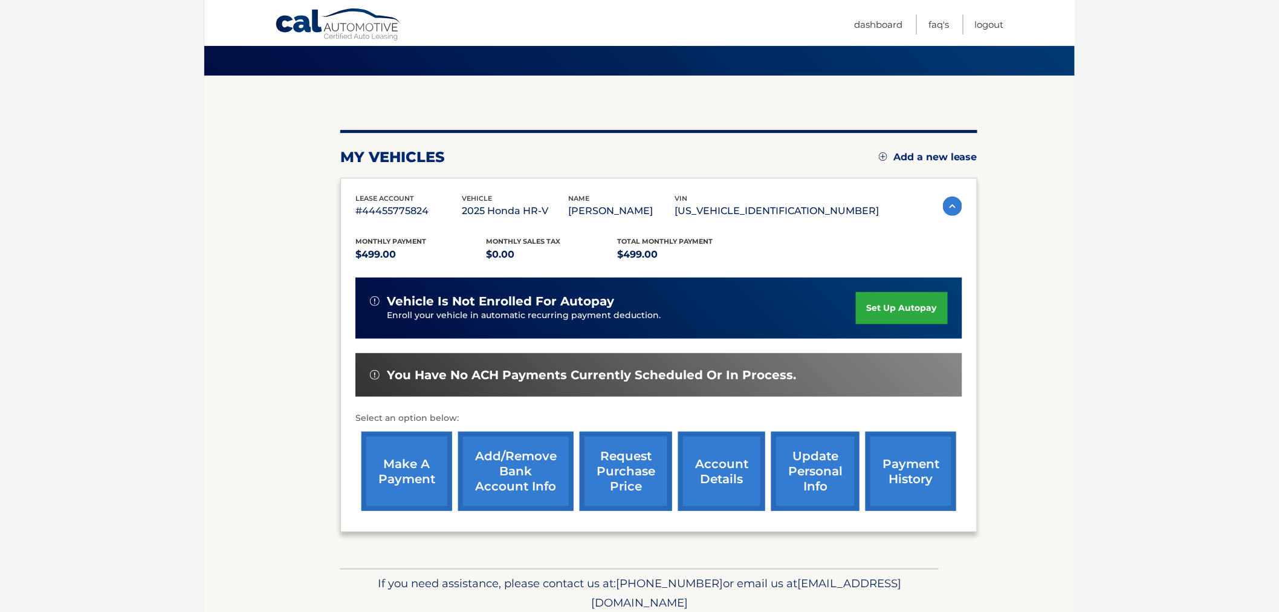
scroll to position [119, 0]
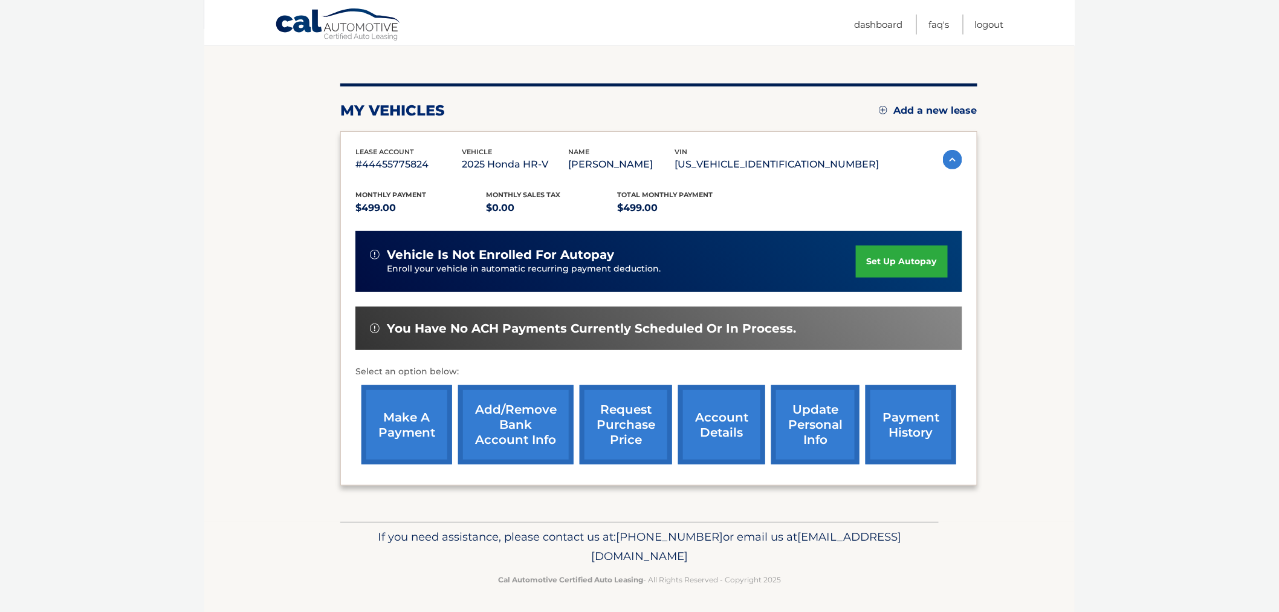
click at [423, 436] on link "make a payment" at bounding box center [406, 424] width 91 height 79
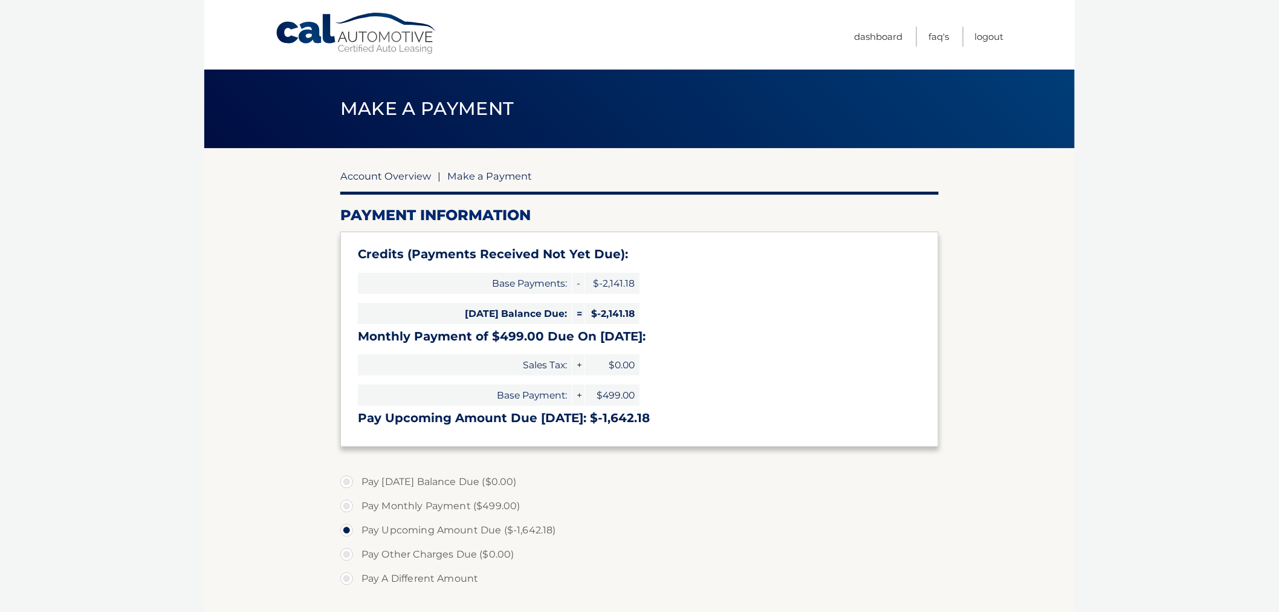
click at [411, 178] on link "Account Overview" at bounding box center [385, 176] width 91 height 12
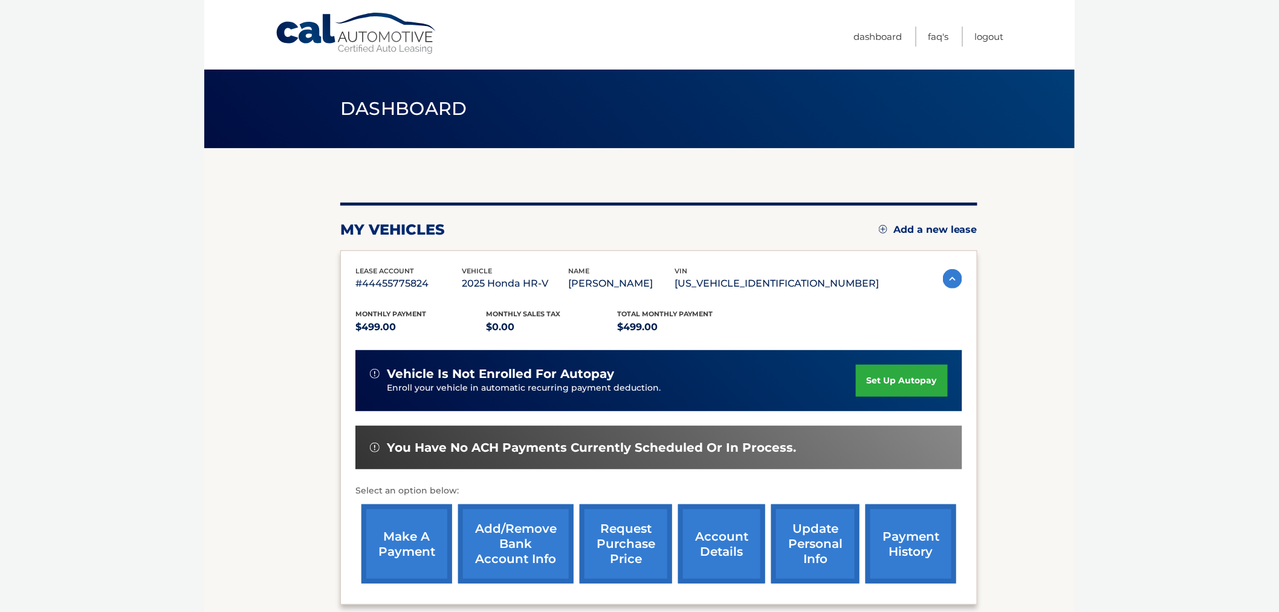
click at [492, 549] on link "Add/Remove bank account info" at bounding box center [515, 543] width 115 height 79
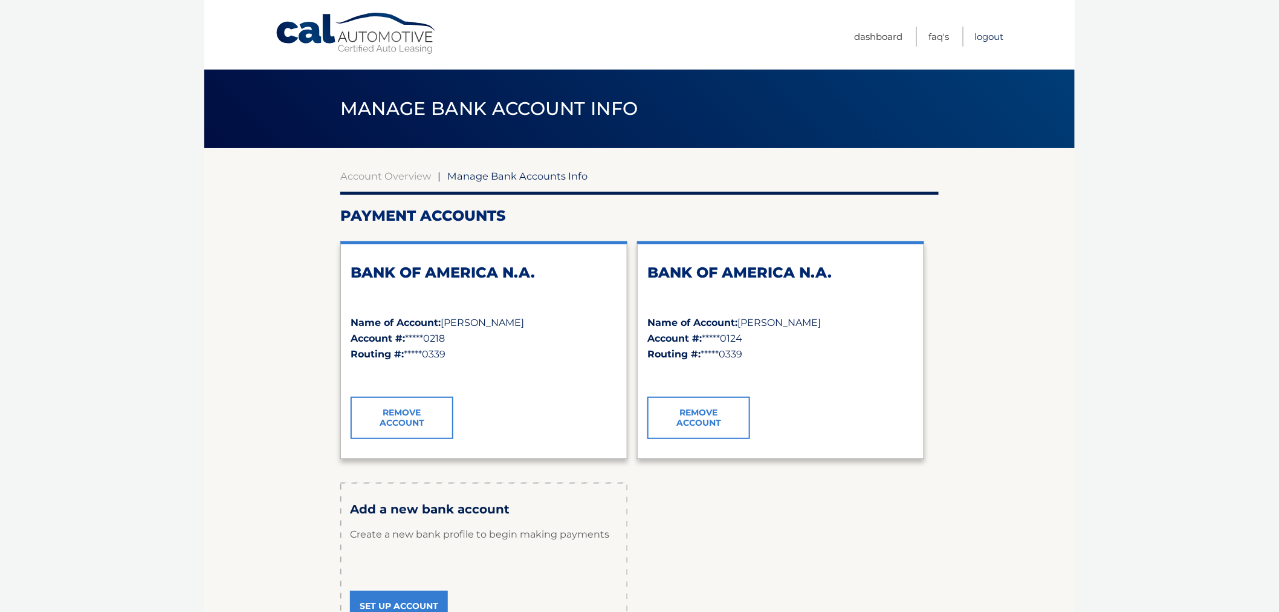
click at [988, 39] on link "Logout" at bounding box center [989, 37] width 29 height 20
